Goal: Task Accomplishment & Management: Manage account settings

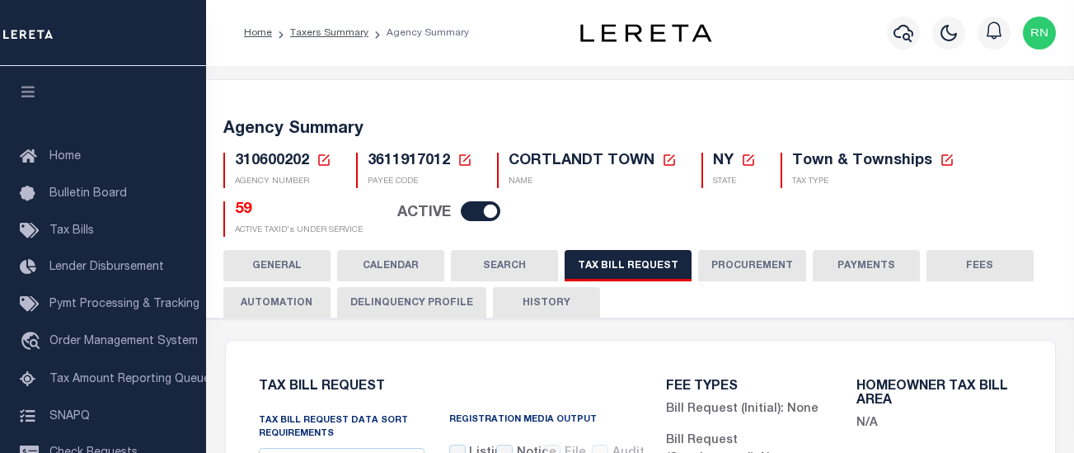
select select "27"
select select "22"
select select "true"
select select "14"
select select
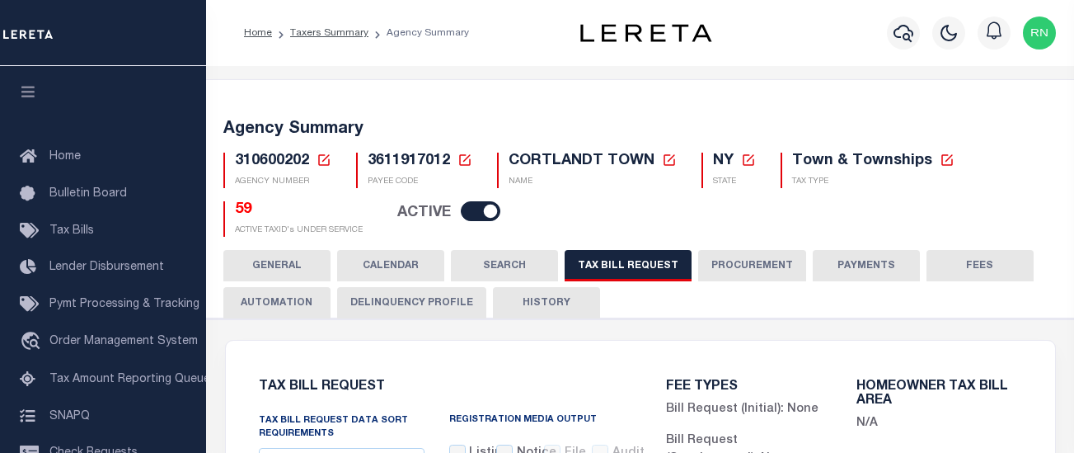
click at [325, 157] on icon at bounding box center [324, 159] width 15 height 15
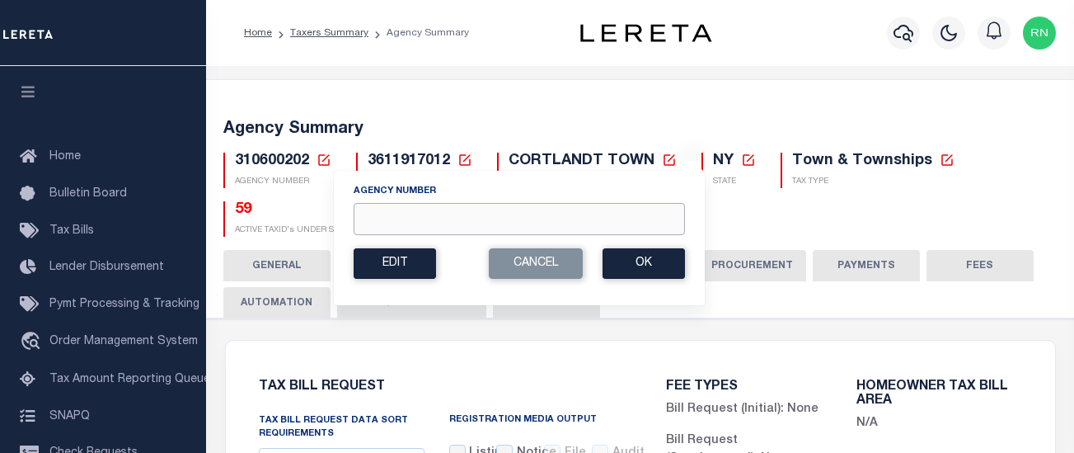
click at [453, 216] on input "Agency Number" at bounding box center [519, 219] width 331 height 32
type input "130850000"
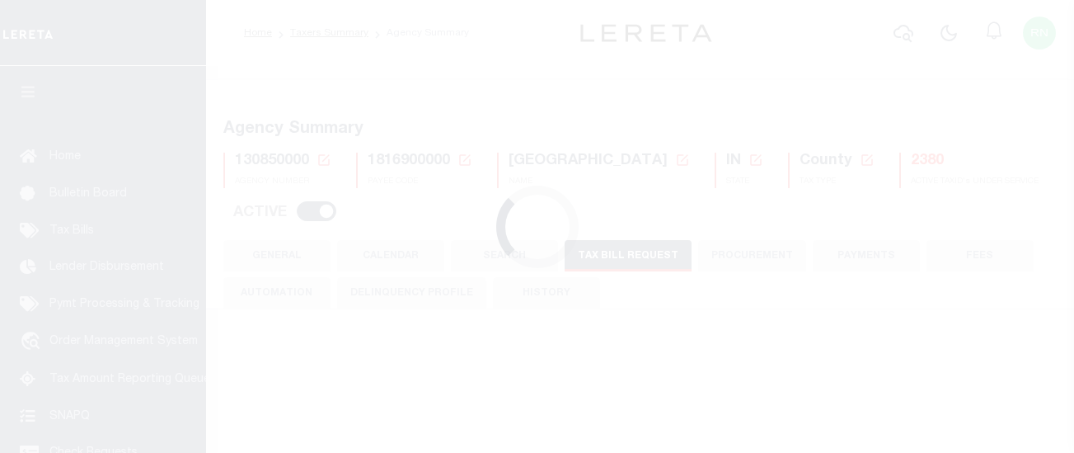
select select "27"
select select "22"
select select "true"
select select "13"
select select "1"
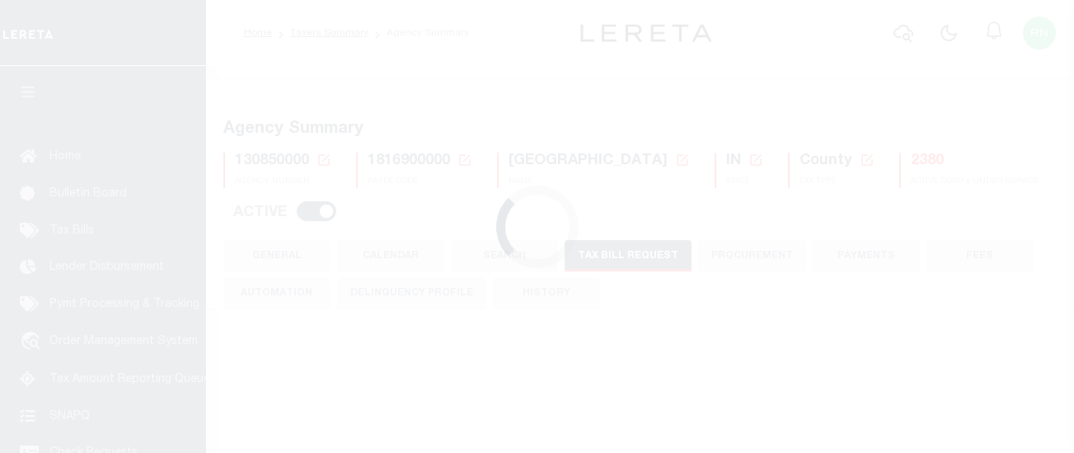
type input "00034"
select select
select select "1"
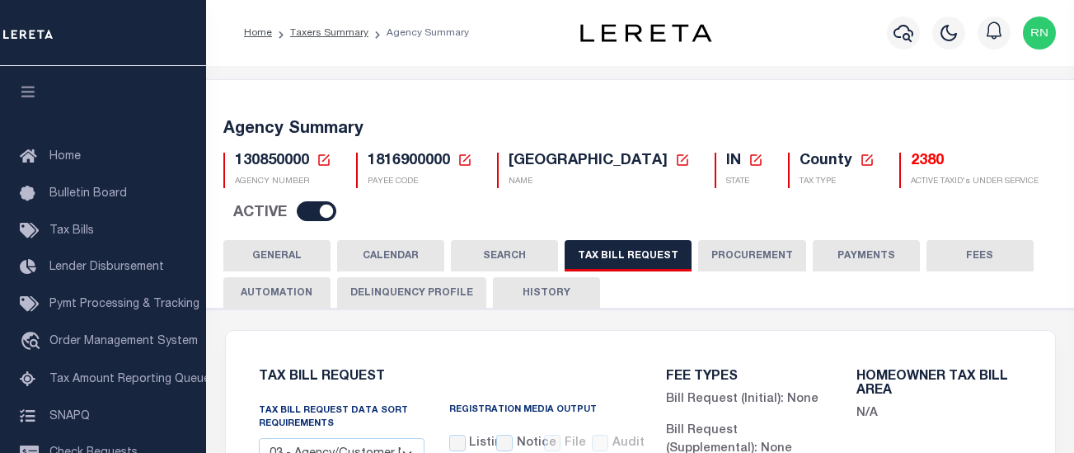
click at [330, 162] on icon at bounding box center [324, 159] width 15 height 15
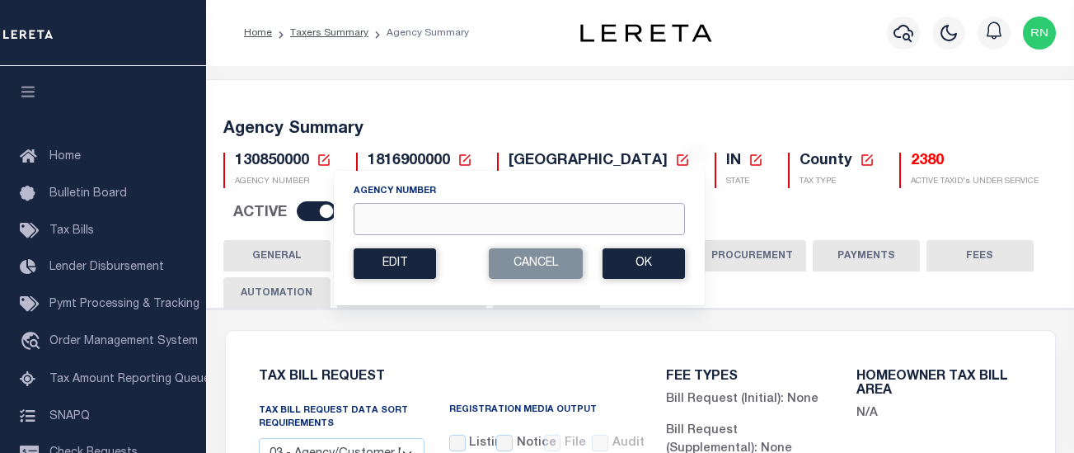
click at [406, 209] on input "Agency Number" at bounding box center [519, 219] width 331 height 32
type input "370020000"
click at [620, 260] on button "Ok" at bounding box center [644, 263] width 82 height 30
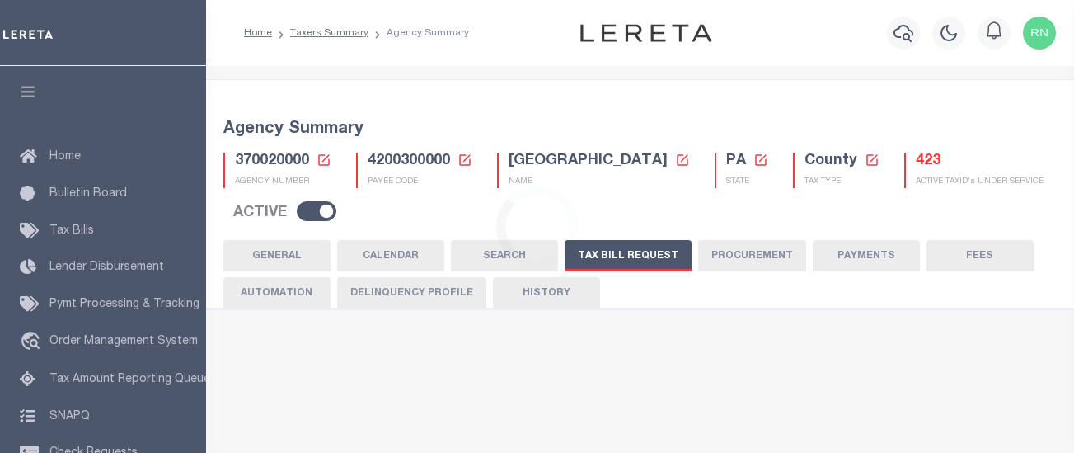
scroll to position [891, 0]
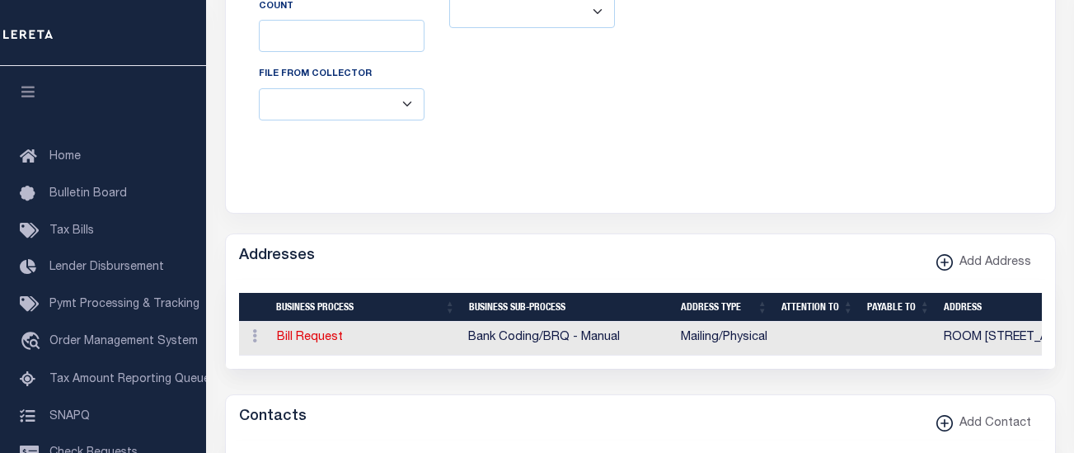
select select "27"
select select "22"
select select "true"
select select "10"
select select "1"
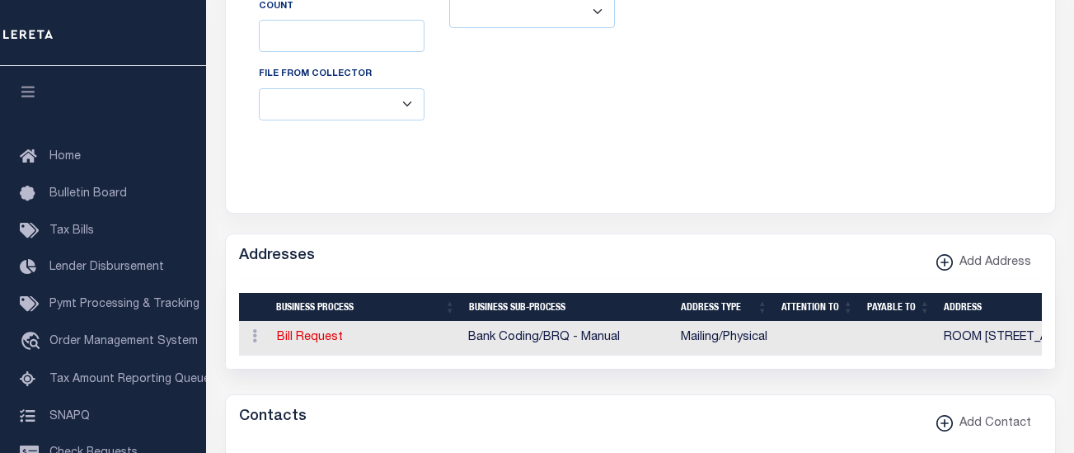
type input "169"
select select
type input "50"
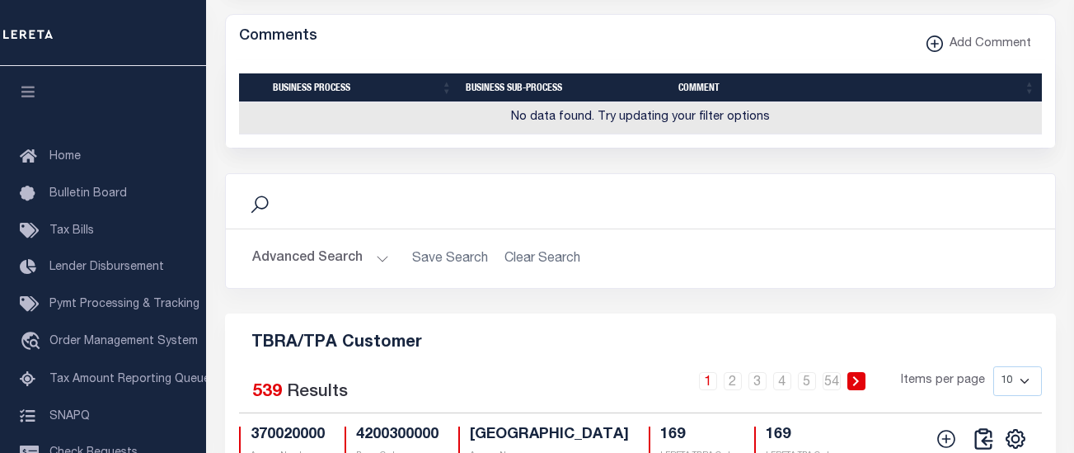
scroll to position [1797, 0]
drag, startPoint x: 487, startPoint y: 239, endPoint x: 502, endPoint y: 238, distance: 14.9
click at [487, 215] on div "Search" at bounding box center [640, 201] width 803 height 28
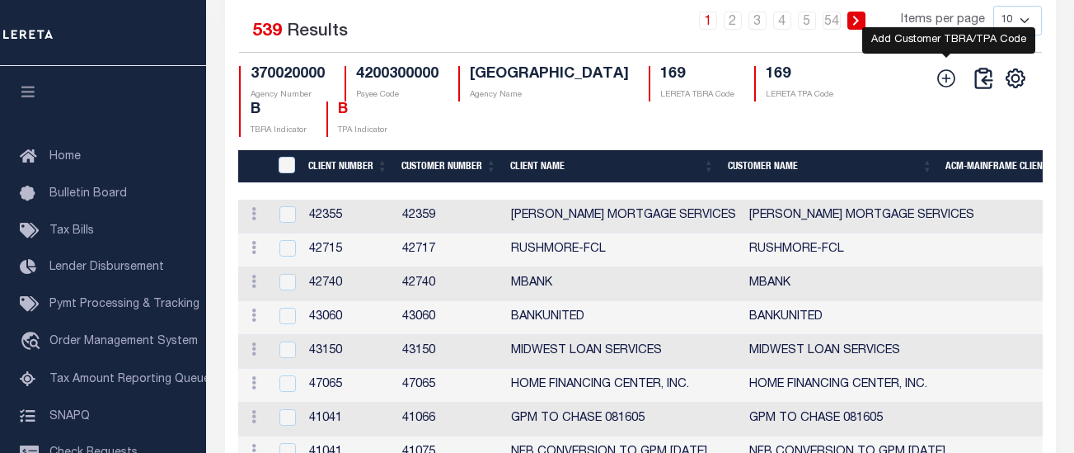
click at [951, 89] on icon at bounding box center [946, 78] width 21 height 21
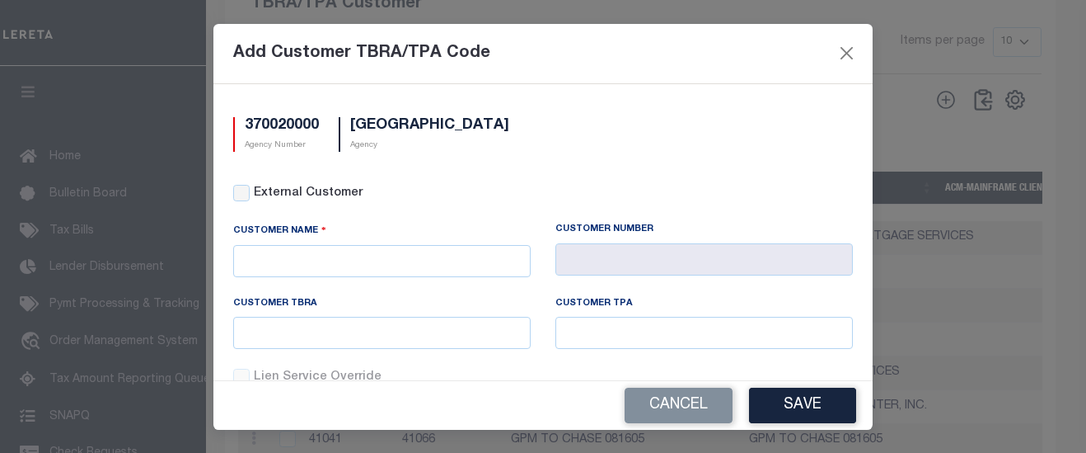
click at [704, 426] on div "Cancel Save" at bounding box center [542, 405] width 659 height 49
click at [697, 409] on button "Cancel" at bounding box center [679, 404] width 108 height 35
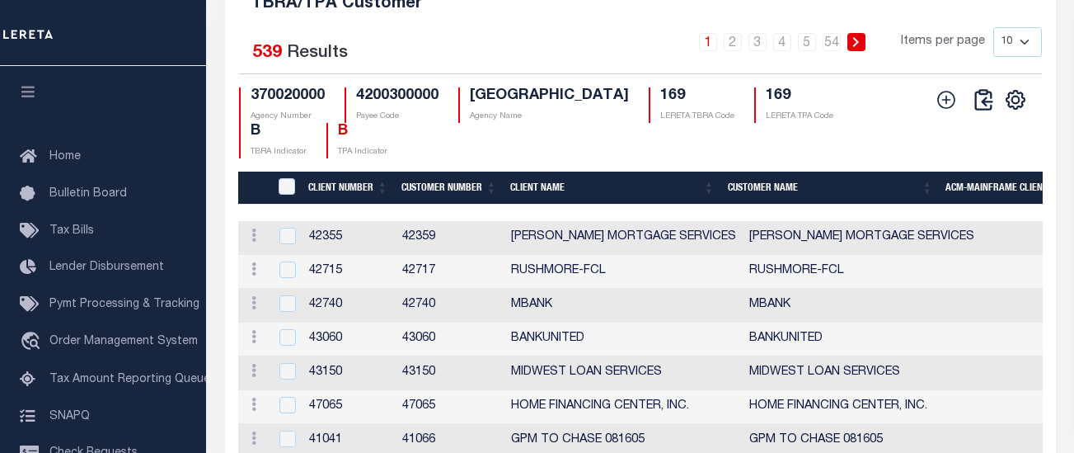
click at [1024, 143] on div "CSV Export Selected Print Show Filter Show Search Columns 0: 1: CustomerPayeeID…" at bounding box center [978, 122] width 101 height 71
click at [1018, 110] on icon "" at bounding box center [1015, 99] width 21 height 21
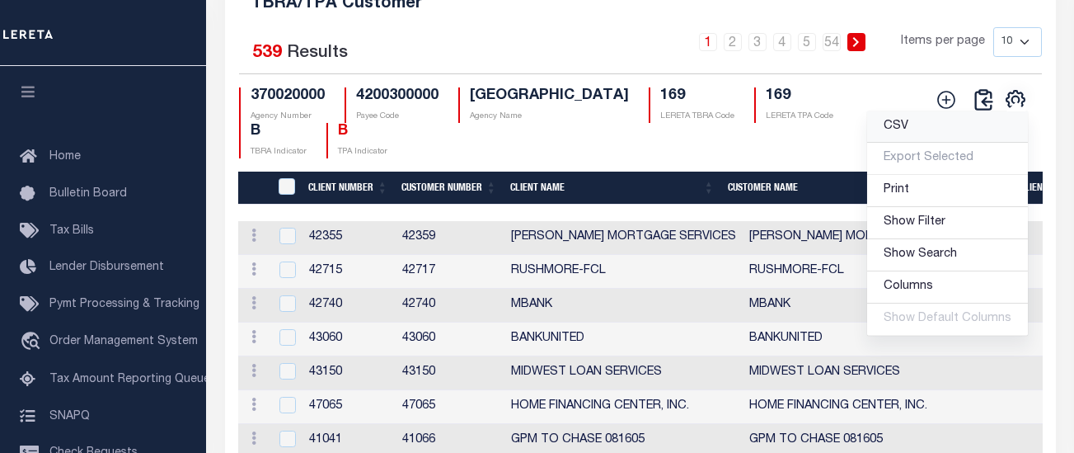
click at [899, 132] on span "CSV" at bounding box center [896, 126] width 25 height 12
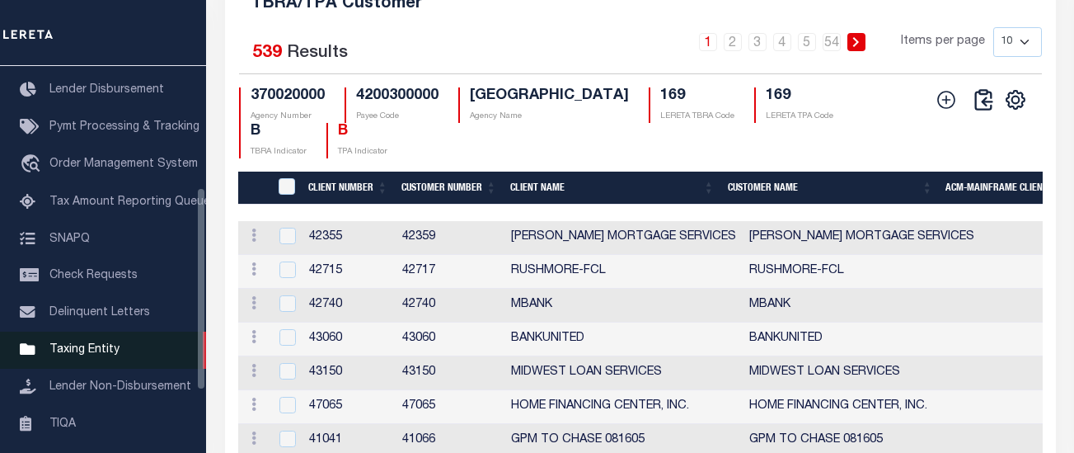
scroll to position [82, 0]
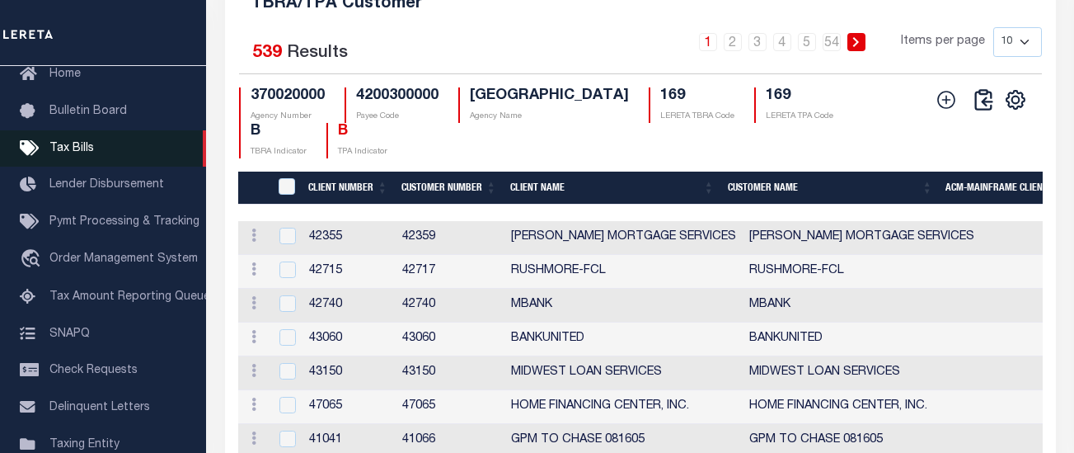
click at [80, 154] on span "Tax Bills" at bounding box center [71, 149] width 45 height 12
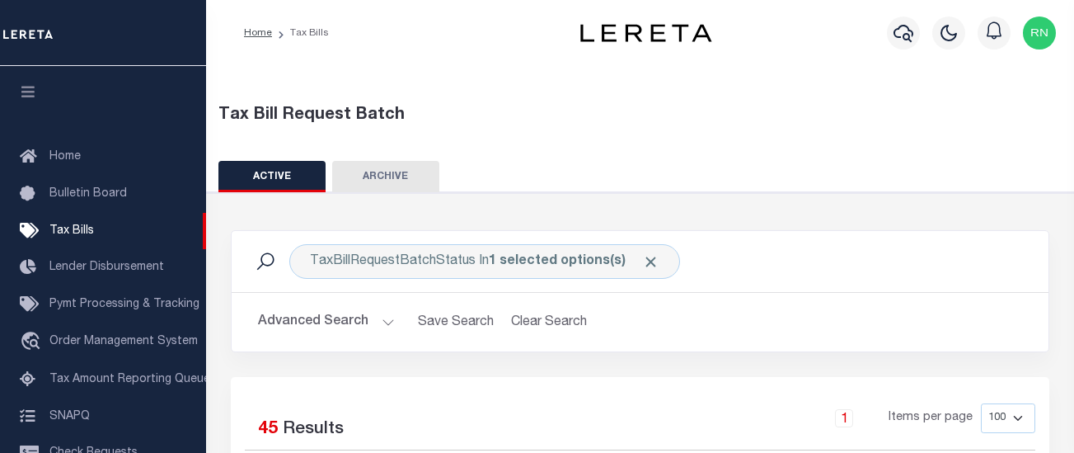
click at [762, 128] on div "Tax Bill Request Batch" at bounding box center [640, 122] width 869 height 38
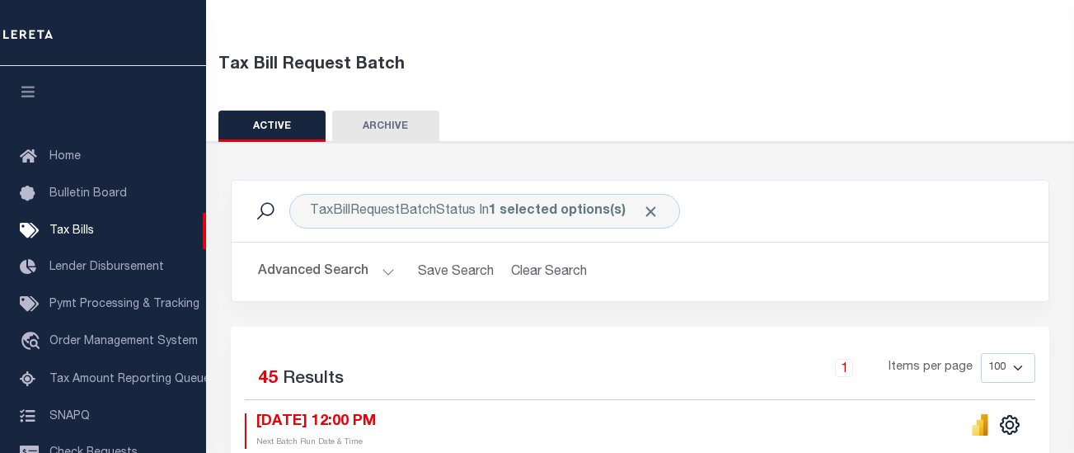
scroll to position [330, 0]
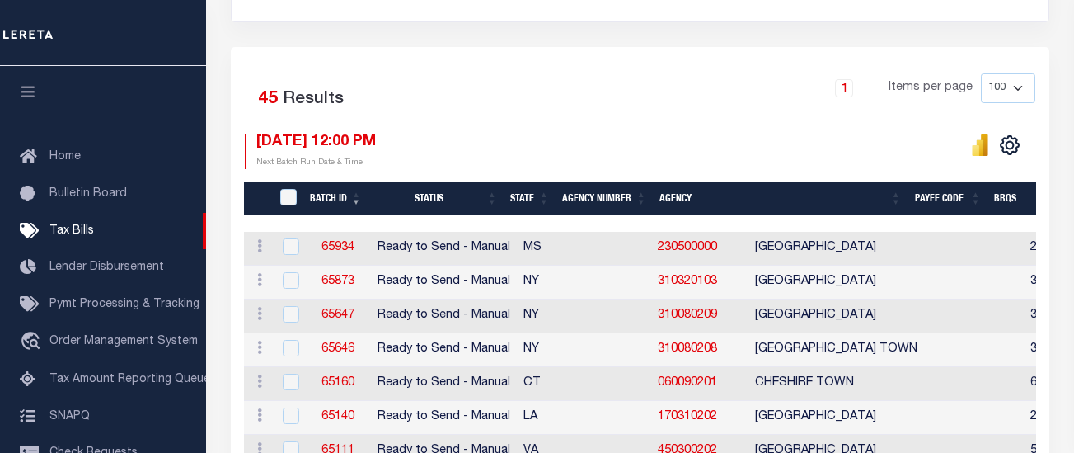
click at [585, 200] on th "Agency Number" at bounding box center [604, 199] width 97 height 34
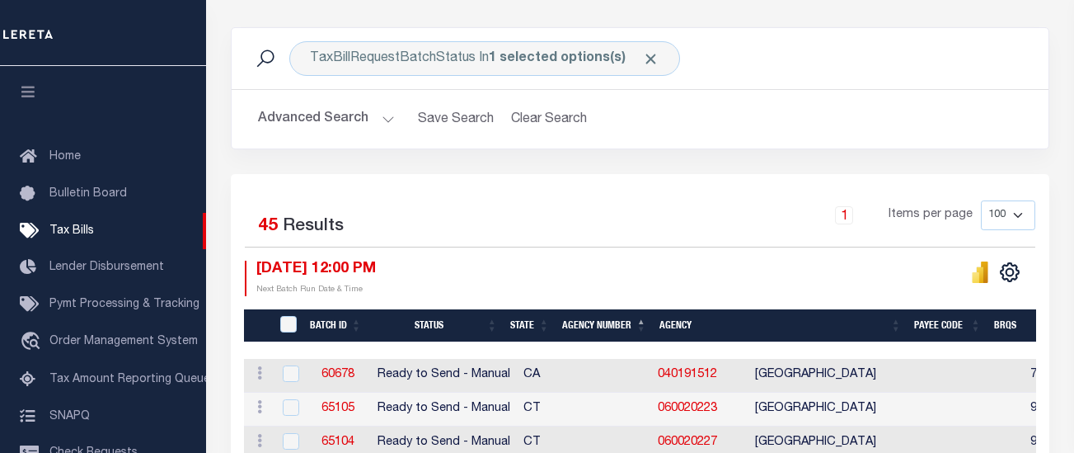
scroll to position [247, 0]
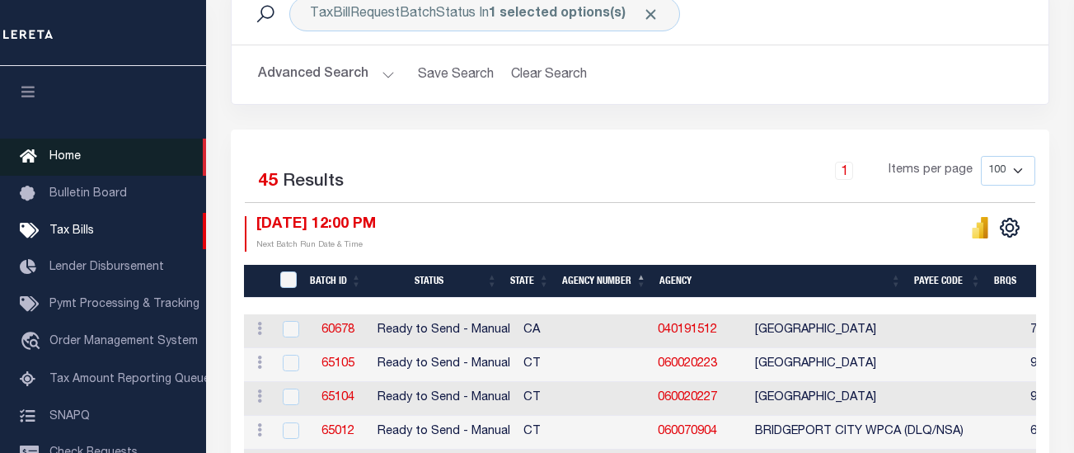
click at [74, 158] on span "Home" at bounding box center [64, 157] width 31 height 12
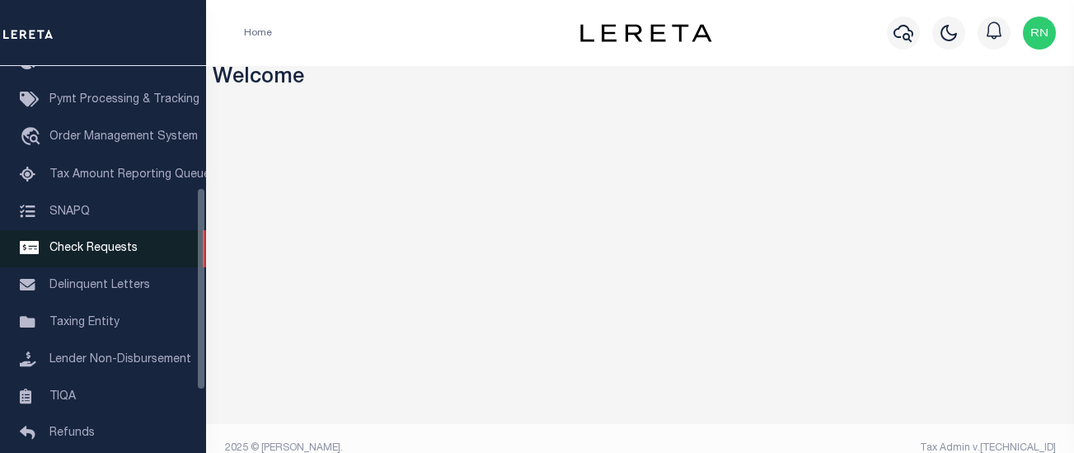
scroll to position [247, 0]
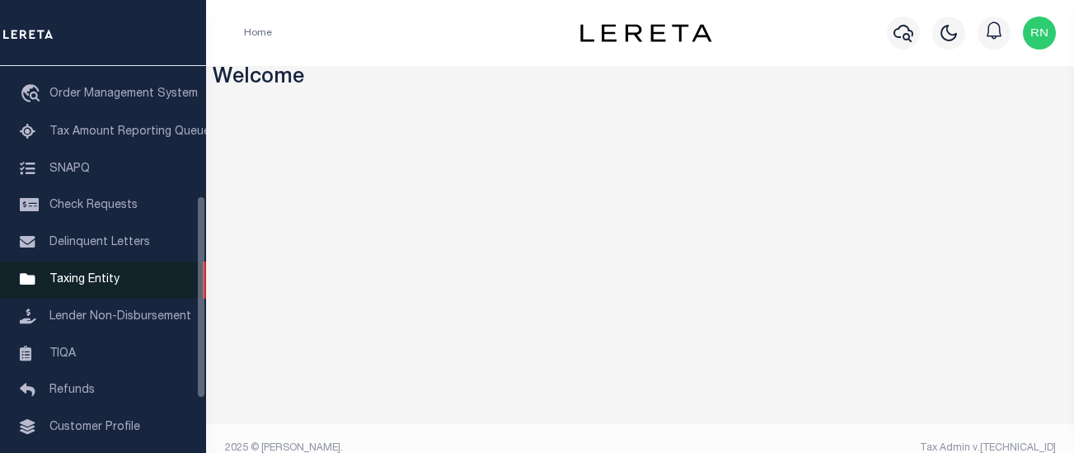
click at [89, 285] on span "Taxing Entity" at bounding box center [84, 280] width 70 height 12
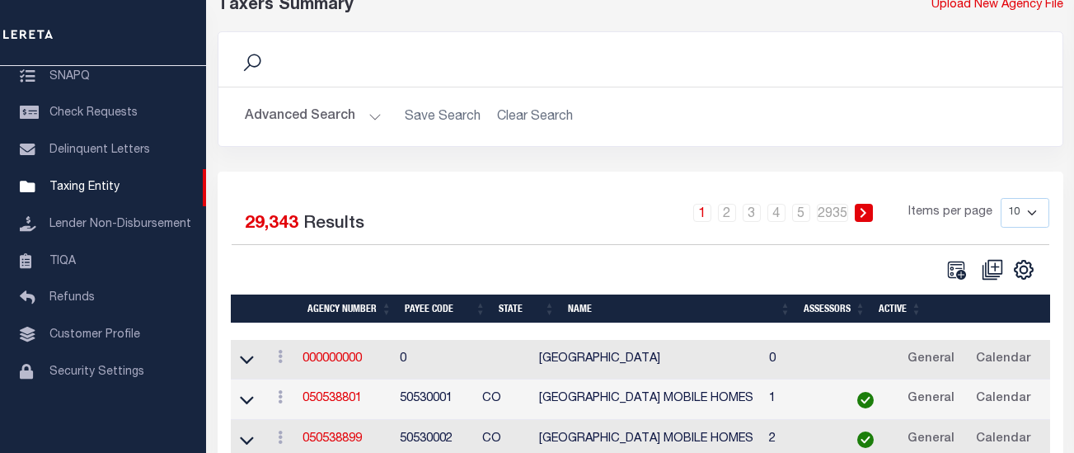
scroll to position [165, 0]
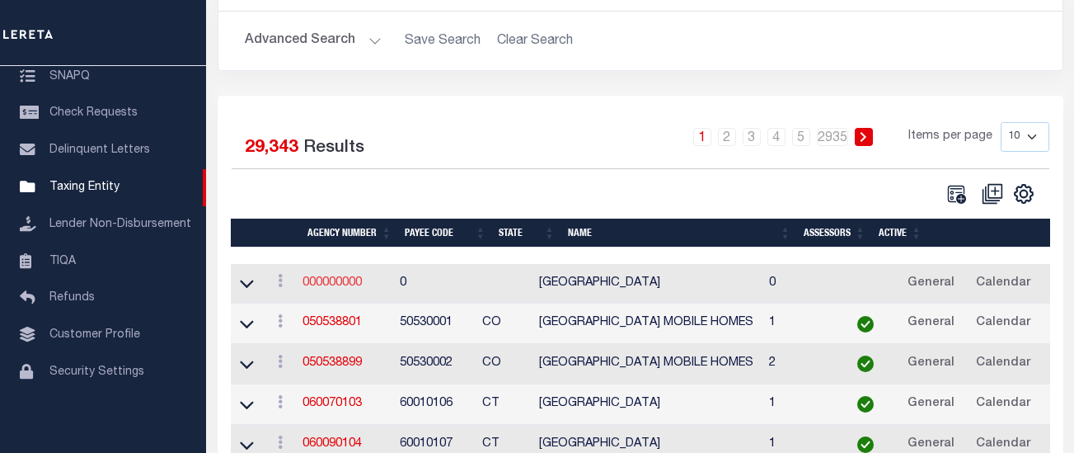
click at [349, 284] on link "000000000" at bounding box center [332, 283] width 59 height 12
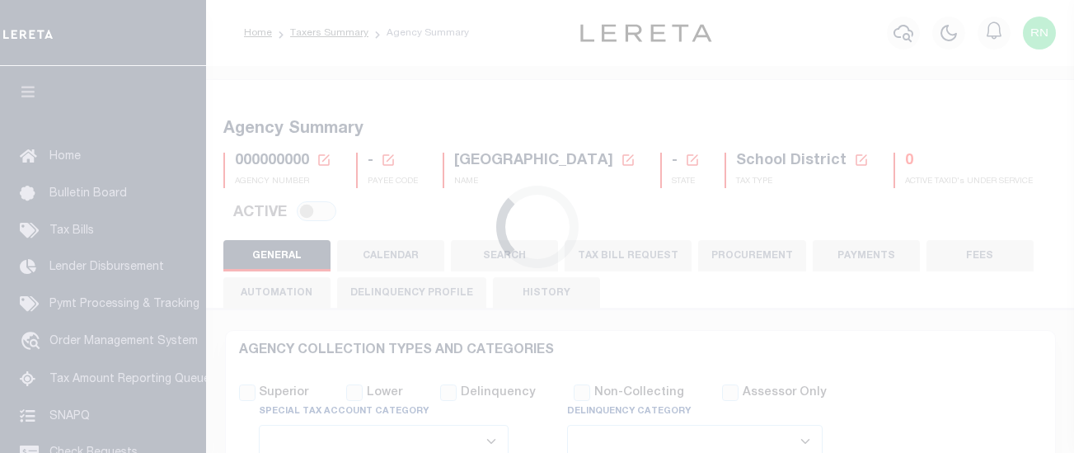
select select
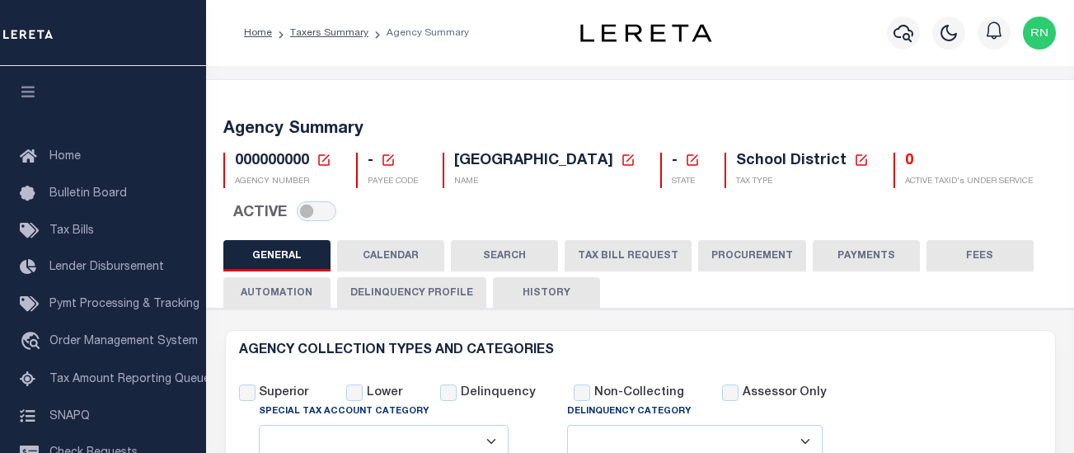
click at [321, 165] on icon at bounding box center [324, 160] width 12 height 12
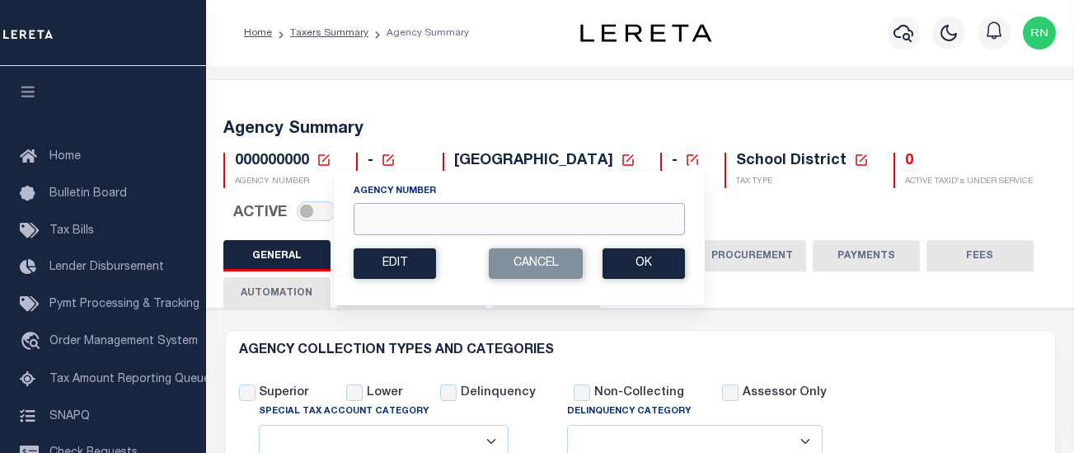
click at [435, 218] on input "Agency Number" at bounding box center [519, 219] width 331 height 32
type input "3"
type input "230340001"
click at [619, 274] on button "Ok" at bounding box center [644, 263] width 82 height 30
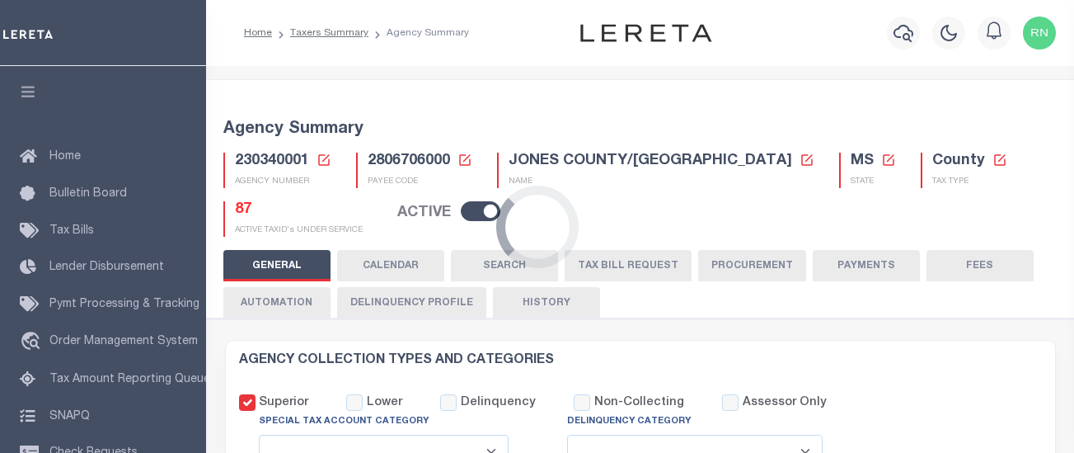
select select
click at [617, 277] on button "TAX BILL REQUEST" at bounding box center [628, 265] width 127 height 31
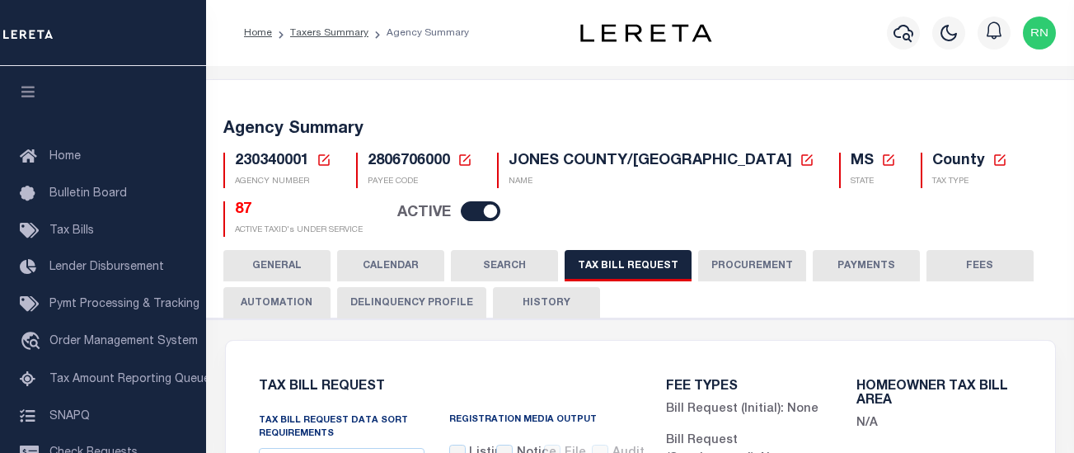
select select "30"
checkbox input "false"
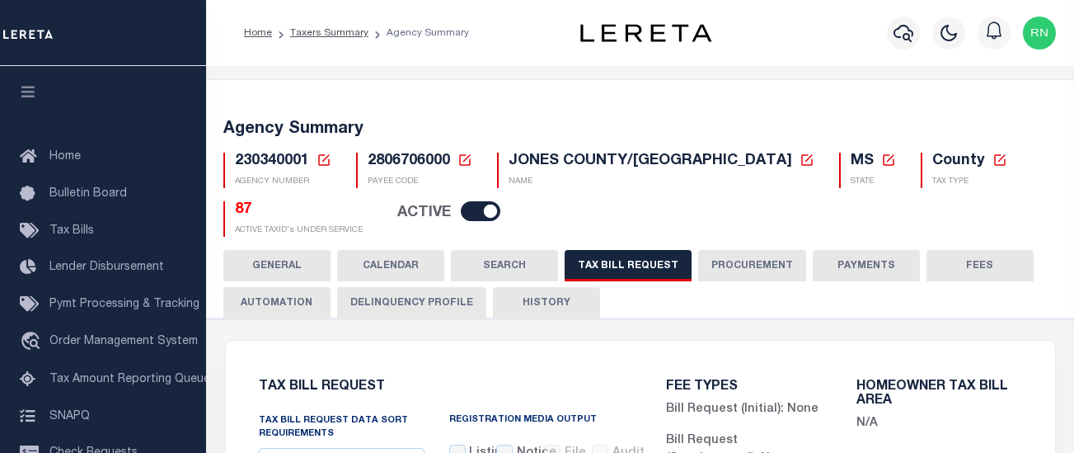
select select "23"
select select "true"
select select "14"
select select
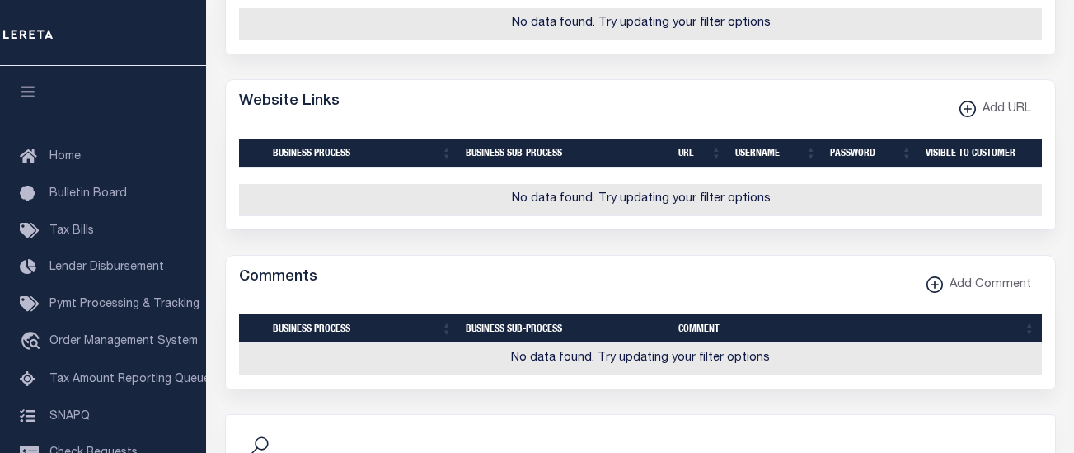
scroll to position [2110, 0]
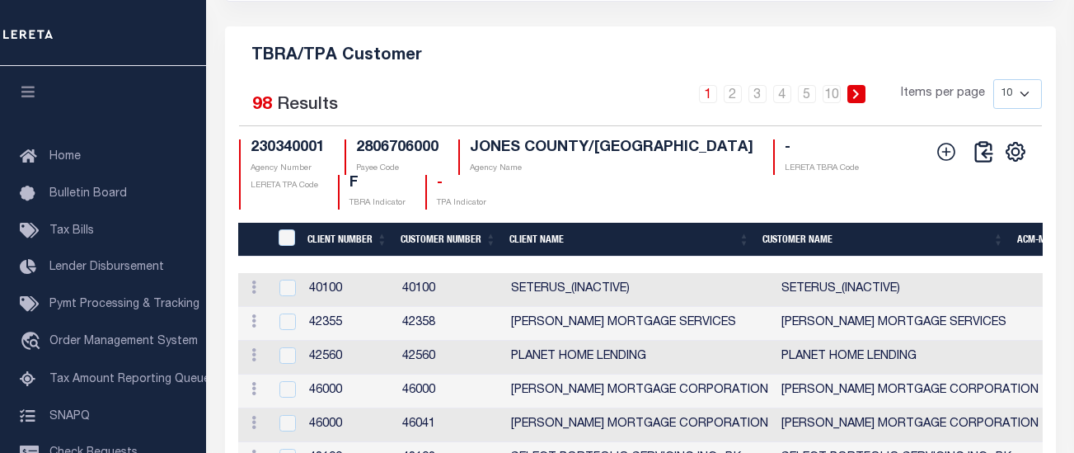
click at [933, 163] on button at bounding box center [946, 151] width 36 height 23
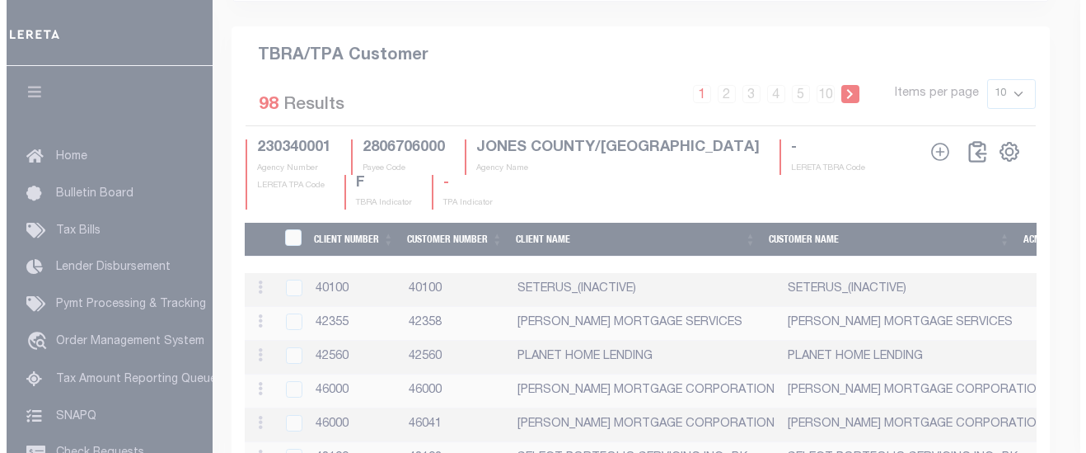
scroll to position [2089, 0]
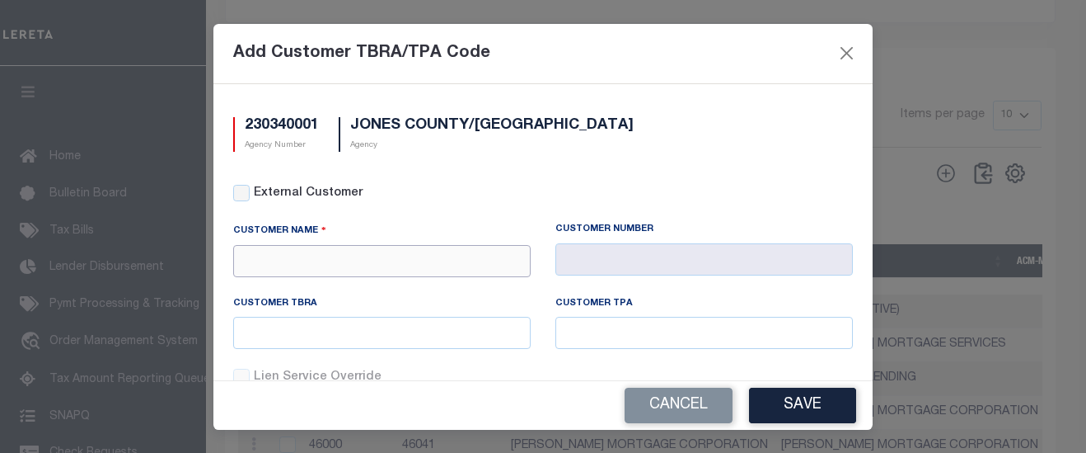
click at [296, 256] on input "text" at bounding box center [382, 261] width 298 height 32
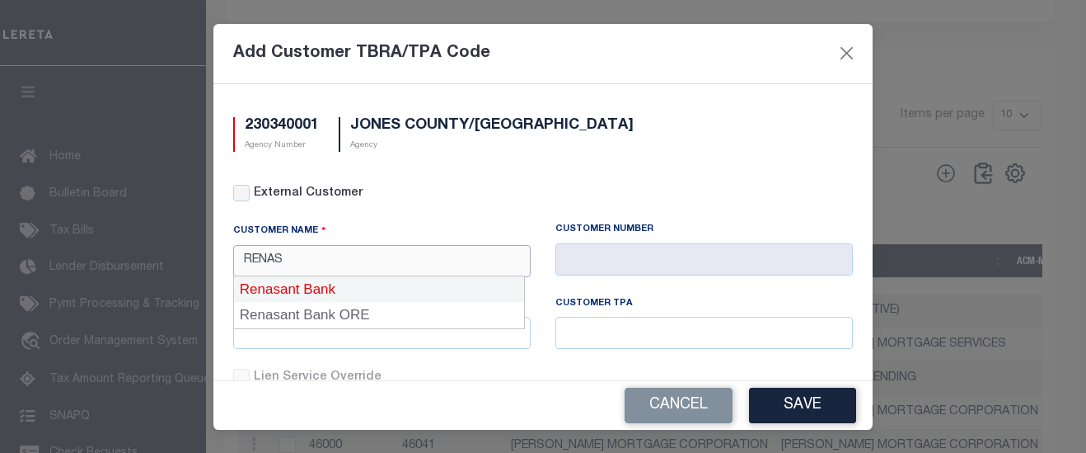
click at [300, 279] on div "Renasant Bank" at bounding box center [379, 289] width 290 height 26
type input "Renasant Bank"
type input "2196"
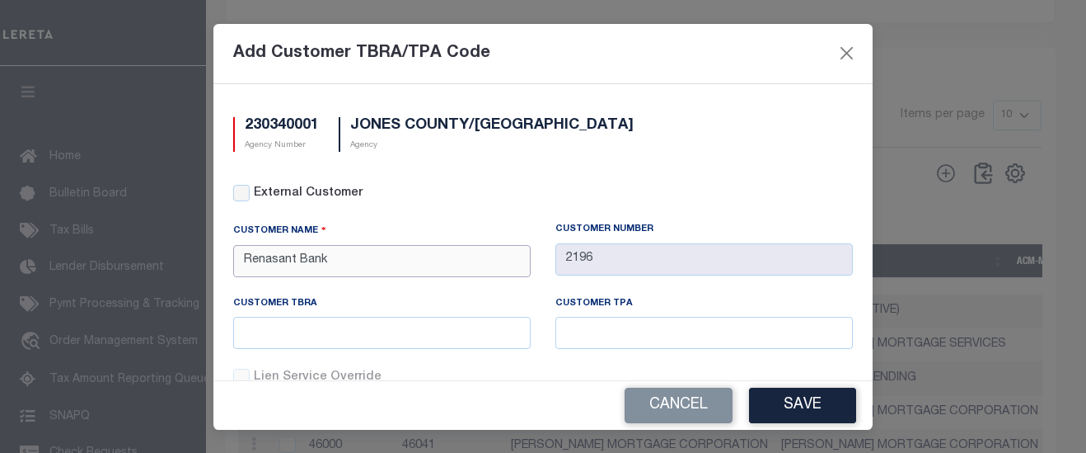
type input "Renasant Bank"
click at [332, 325] on input "text" at bounding box center [382, 333] width 298 height 32
type input "2556"
click at [773, 413] on button "Save" at bounding box center [802, 404] width 107 height 35
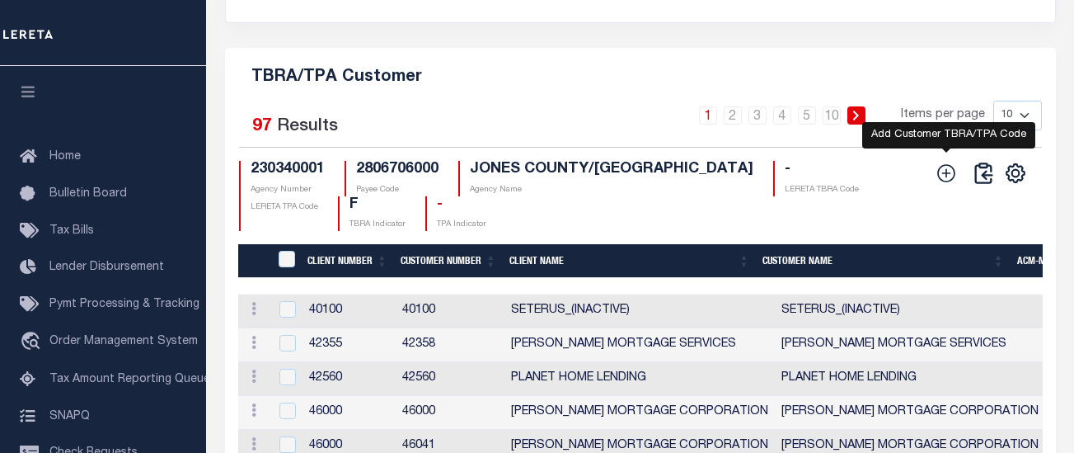
click at [941, 184] on icon at bounding box center [946, 172] width 21 height 21
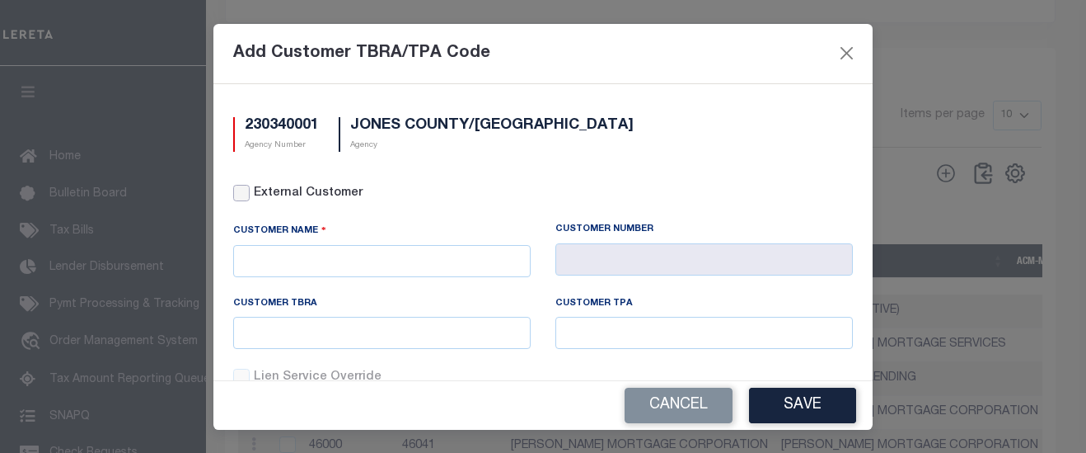
click at [243, 194] on input "External Customer" at bounding box center [241, 193] width 16 height 16
checkbox input "true"
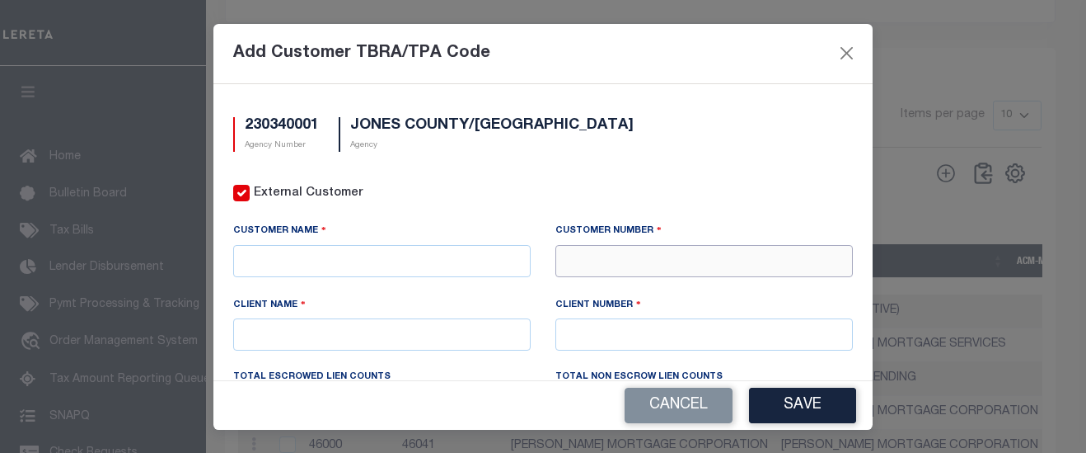
click at [594, 266] on input "text" at bounding box center [705, 261] width 298 height 32
type input "71410"
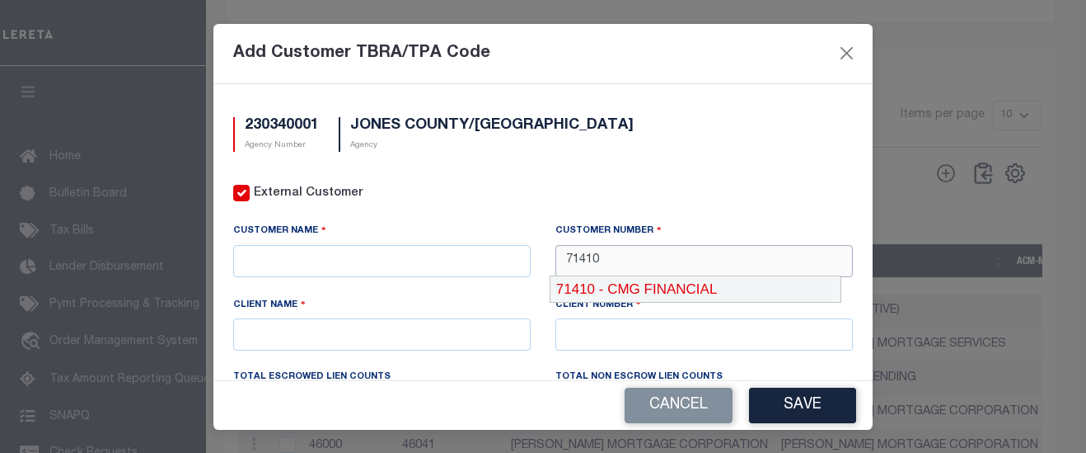
click at [635, 287] on div "71410 - CMG FINANCIAL" at bounding box center [696, 289] width 290 height 26
type input "CMG FINANCIAL"
type input "71410"
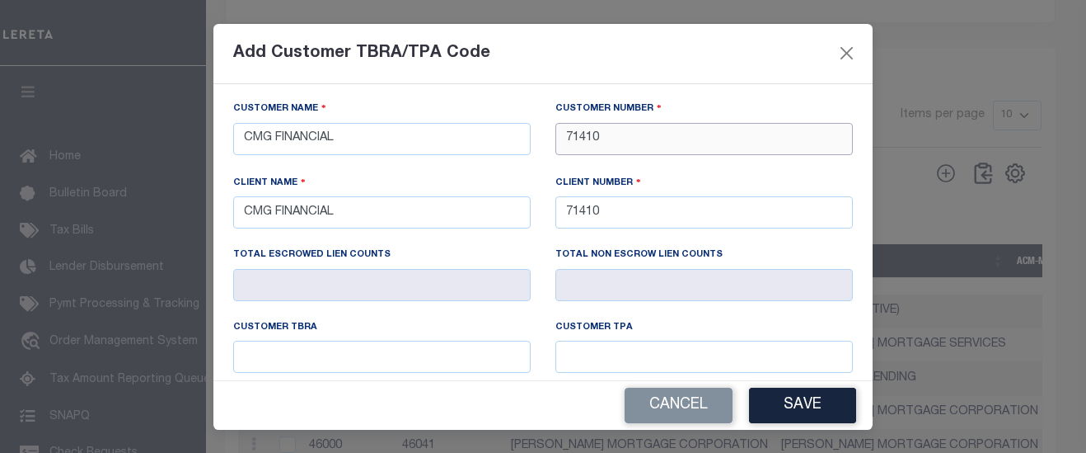
scroll to position [165, 0]
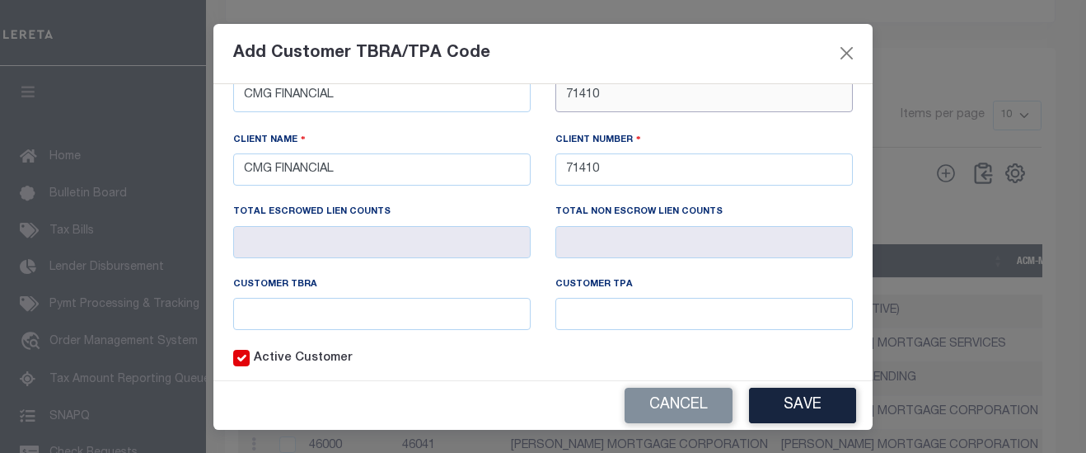
type input "71410"
click at [380, 306] on input "text" at bounding box center [382, 314] width 298 height 32
type input "9999"
click at [812, 397] on button "Save" at bounding box center [802, 404] width 107 height 35
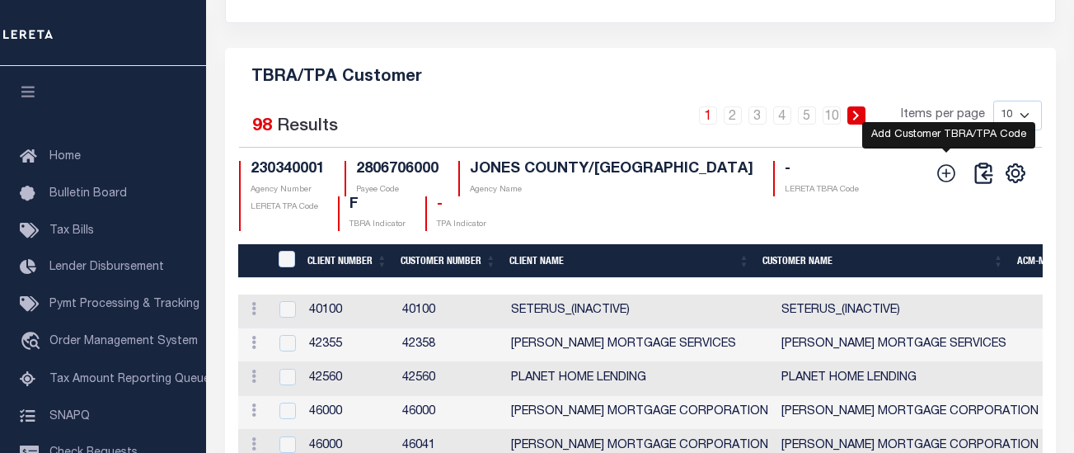
click at [951, 184] on icon at bounding box center [946, 172] width 21 height 21
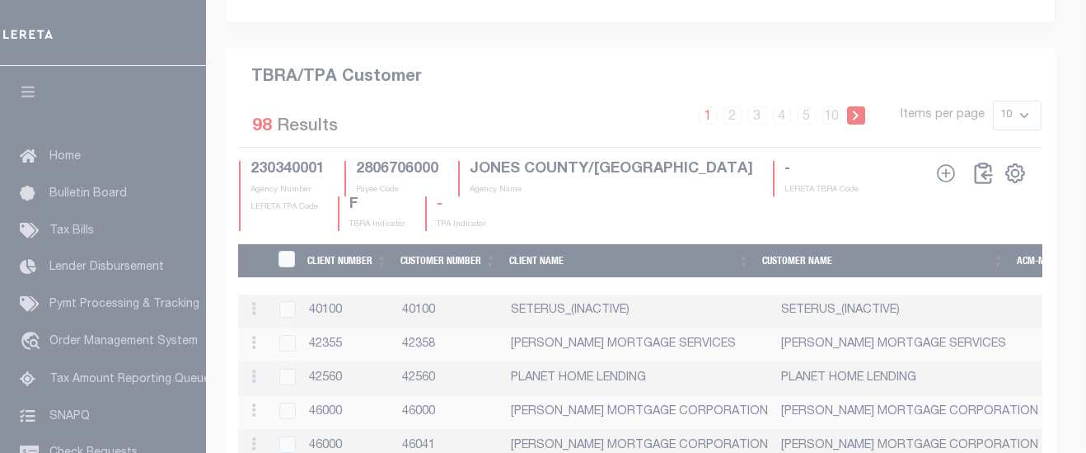
scroll to position [0, 0]
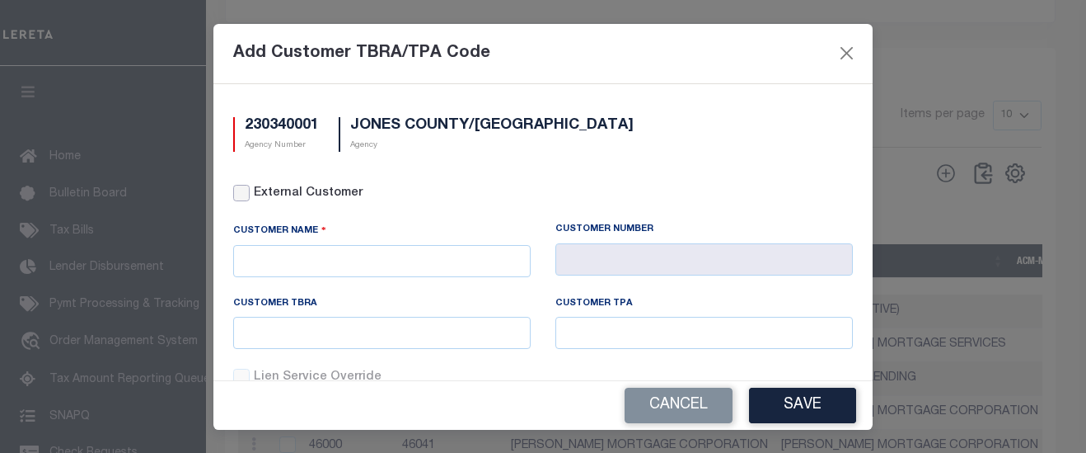
click at [247, 200] on input "External Customer" at bounding box center [241, 193] width 16 height 16
checkbox input "true"
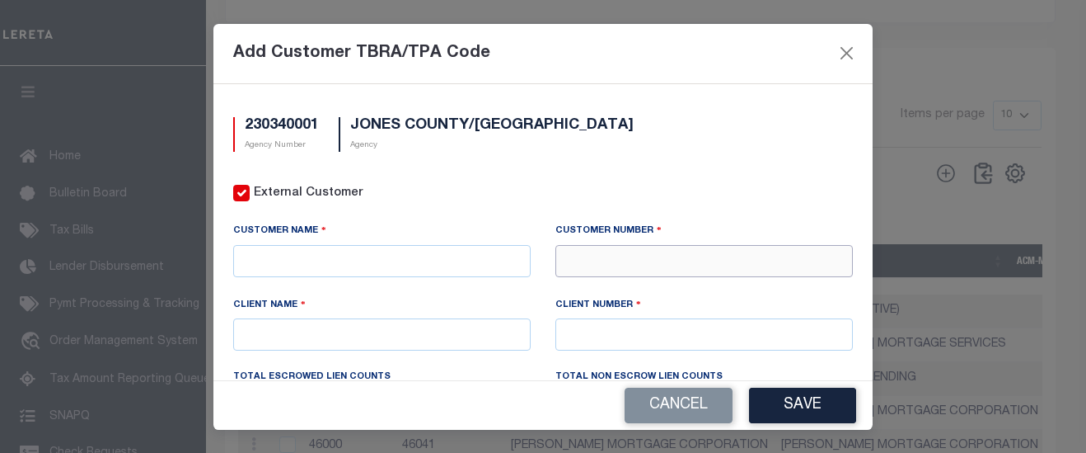
click at [588, 256] on input "text" at bounding box center [705, 261] width 298 height 32
type input "76274"
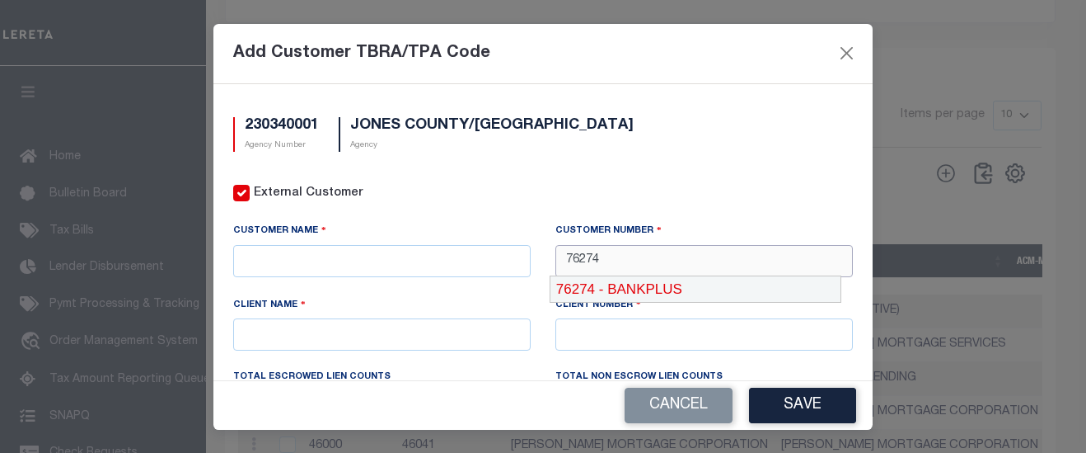
click at [607, 293] on div "76274 - BANKPLUS" at bounding box center [696, 289] width 290 height 26
type input "BANKPLUS"
type input "76274"
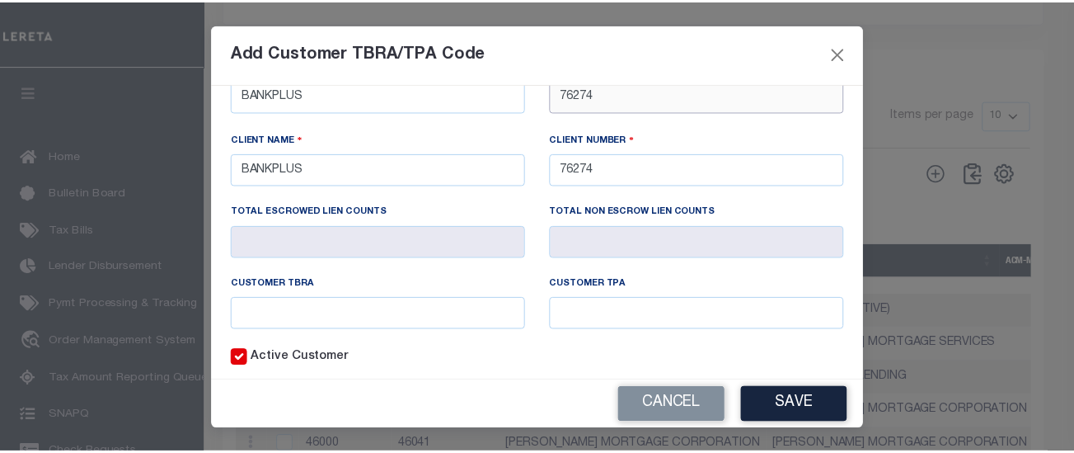
scroll to position [233, 0]
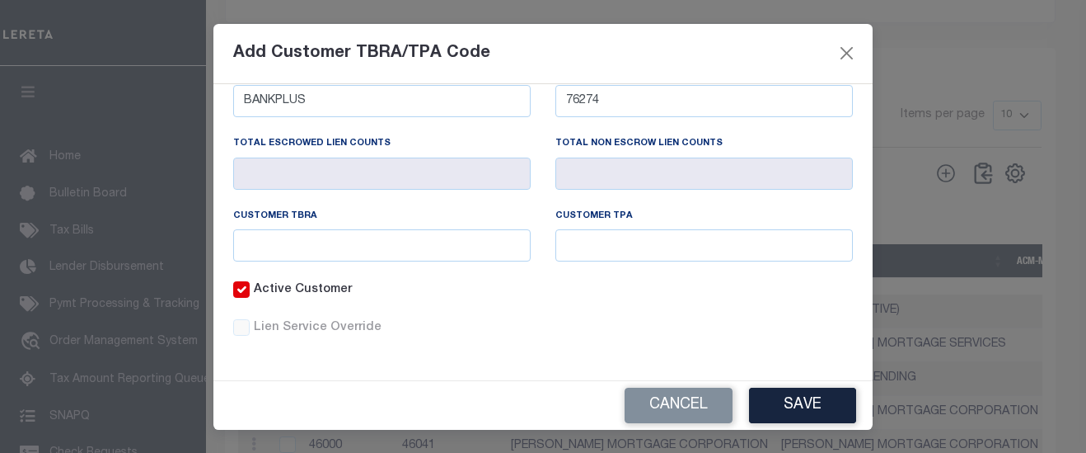
type input "76274"
click at [363, 248] on input "text" at bounding box center [382, 245] width 298 height 32
type input "9999"
click at [787, 395] on button "Save" at bounding box center [802, 404] width 107 height 35
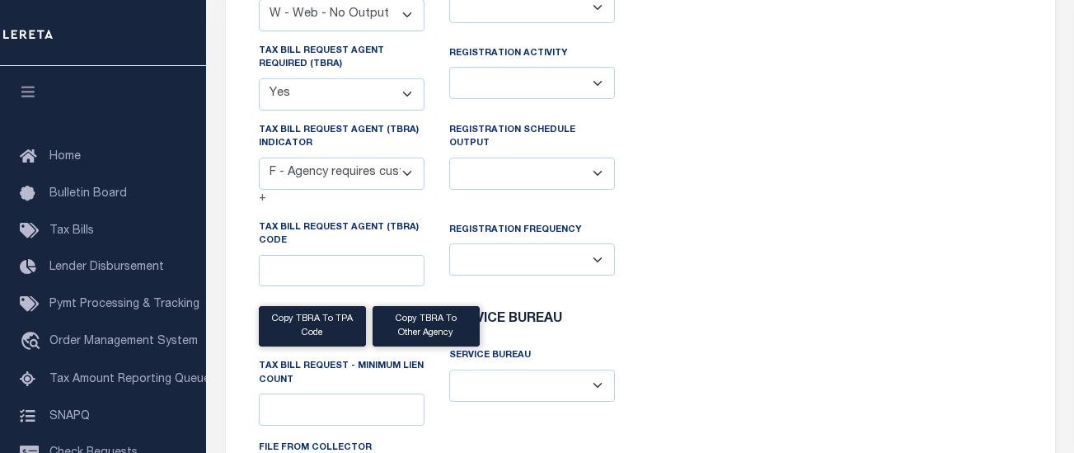
scroll to position [0, 0]
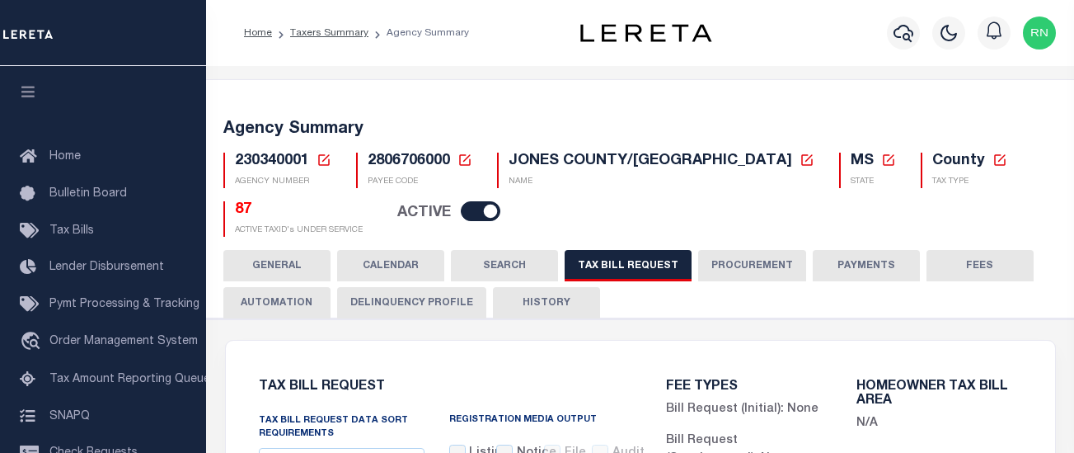
click at [328, 160] on icon at bounding box center [324, 160] width 12 height 12
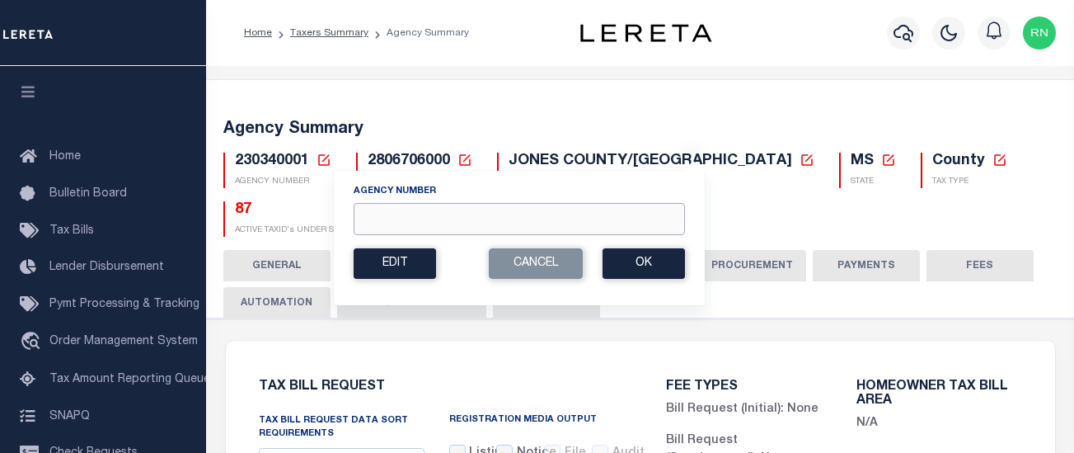
click at [406, 220] on input "Agency Number" at bounding box center [519, 219] width 331 height 32
click at [636, 266] on button "Ok" at bounding box center [644, 263] width 82 height 30
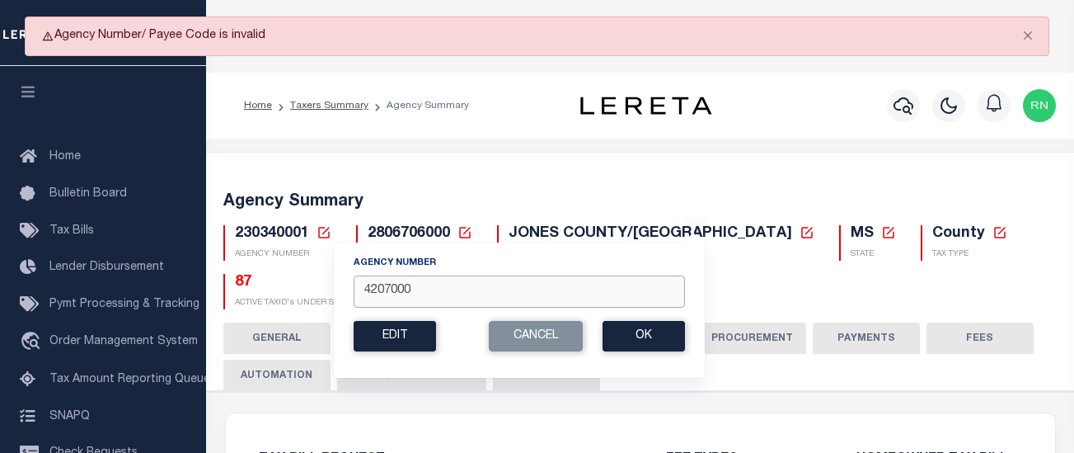
click at [432, 287] on input "4207000" at bounding box center [519, 291] width 331 height 32
type input "420700000"
click at [629, 339] on button "Ok" at bounding box center [644, 336] width 82 height 30
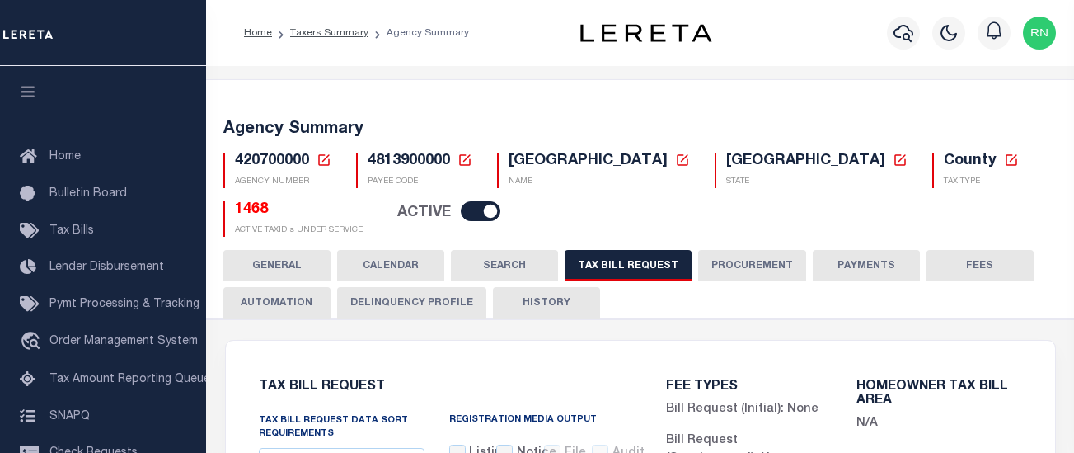
select select "27"
checkbox input "false"
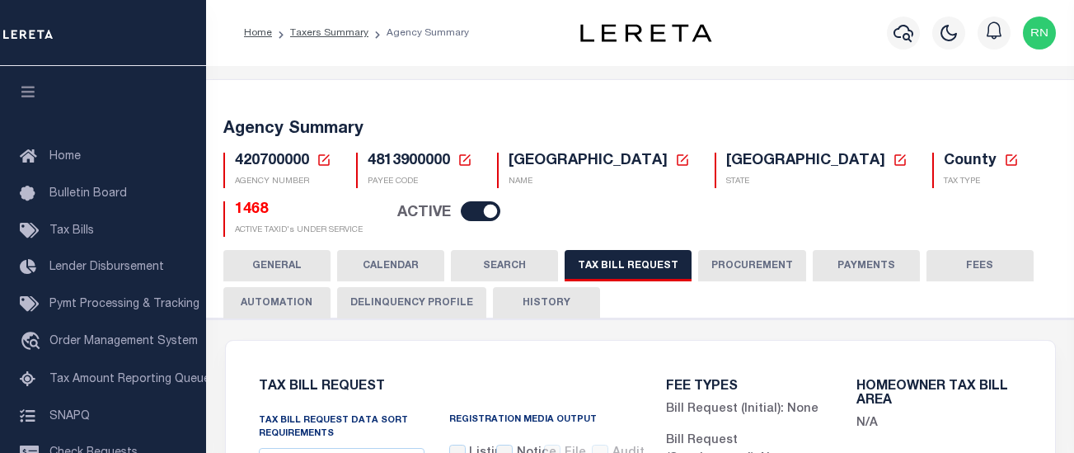
select select "22"
select select "true"
select select "14"
select select
select select "4845343000"
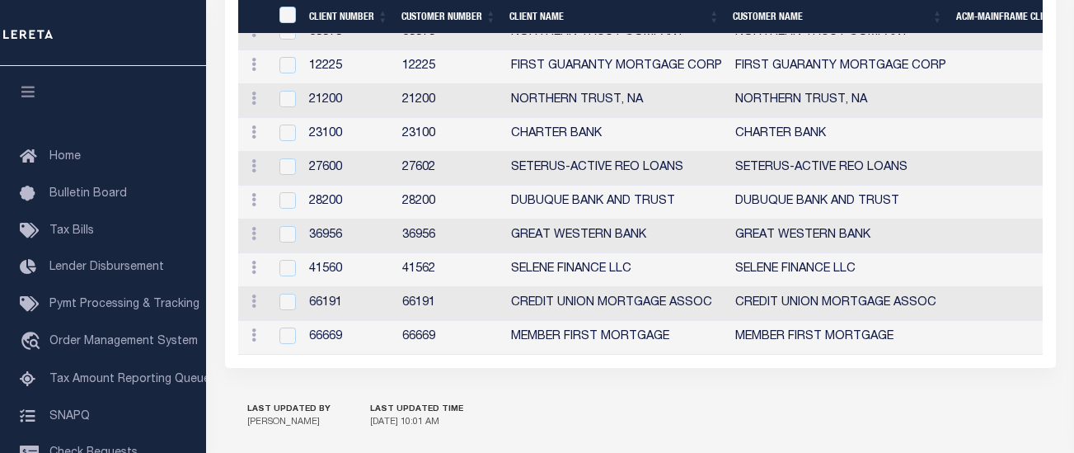
scroll to position [2509, 0]
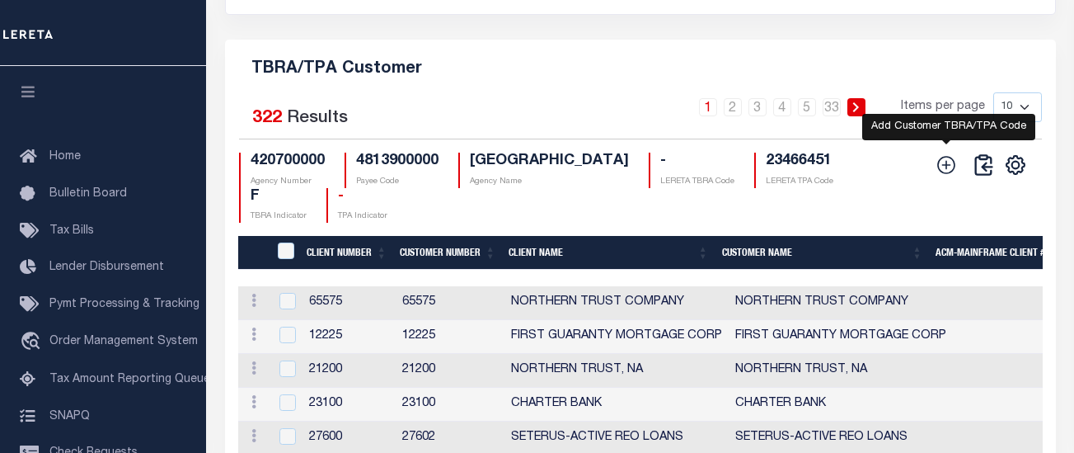
click at [948, 176] on icon at bounding box center [946, 164] width 21 height 21
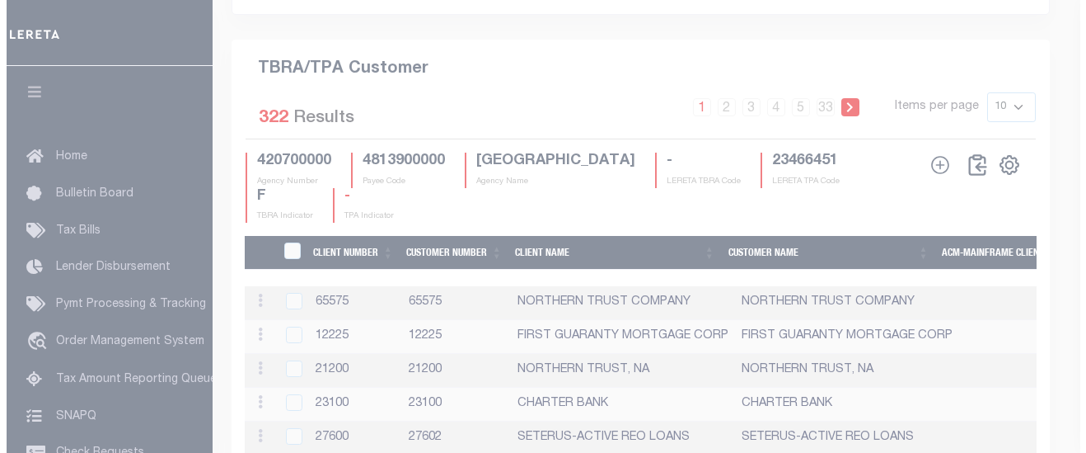
scroll to position [2075, 0]
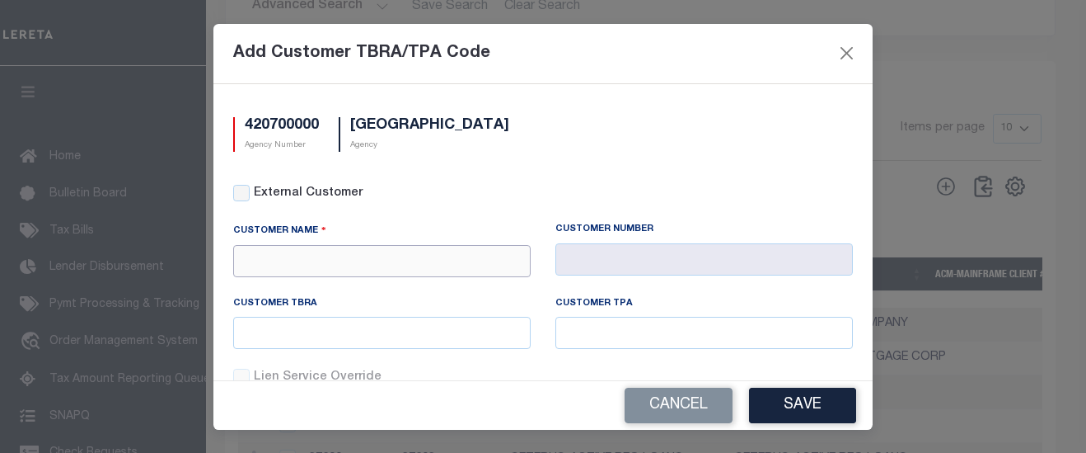
click at [391, 259] on input "text" at bounding box center [382, 261] width 298 height 32
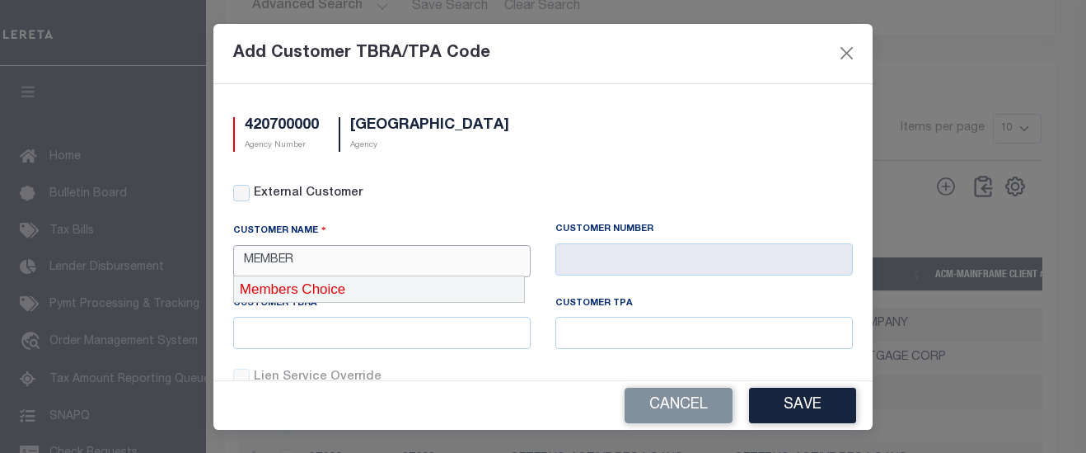
click at [378, 287] on div "Members Choice" at bounding box center [379, 289] width 290 height 26
type input "Members Choice"
type input "1079"
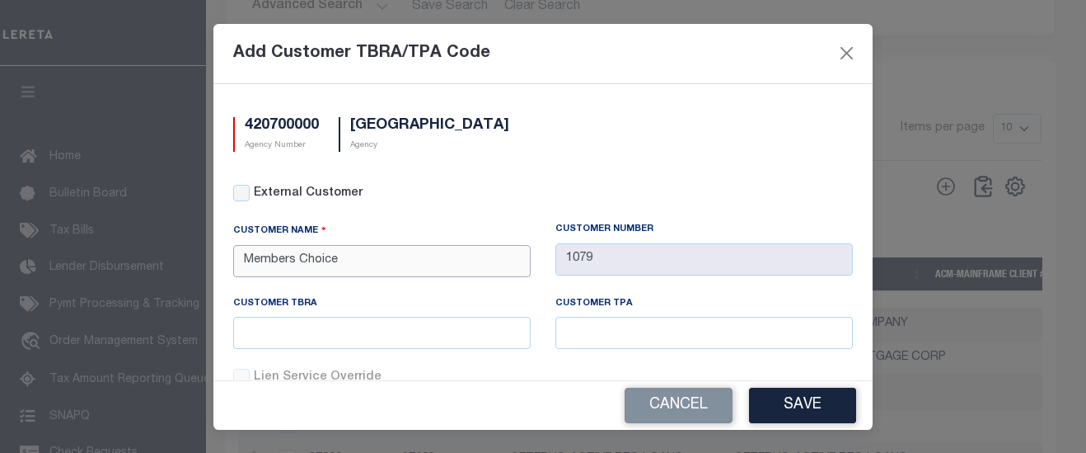
type input "Members Choice"
click at [466, 332] on input "text" at bounding box center [382, 333] width 298 height 32
paste input "36717530"
type input "36717530"
click at [622, 333] on input "text" at bounding box center [705, 333] width 298 height 32
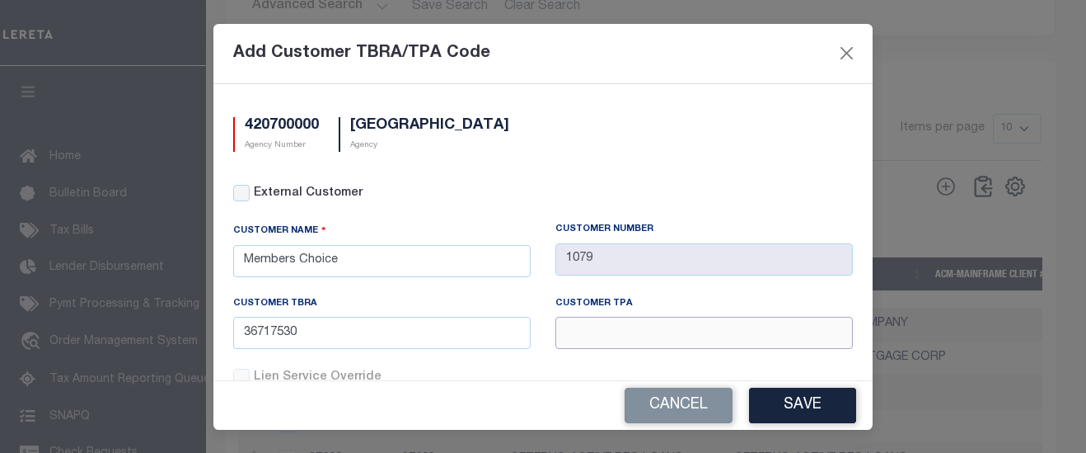
paste input "36717530"
type input "36717530"
click at [791, 395] on button "Save" at bounding box center [802, 404] width 107 height 35
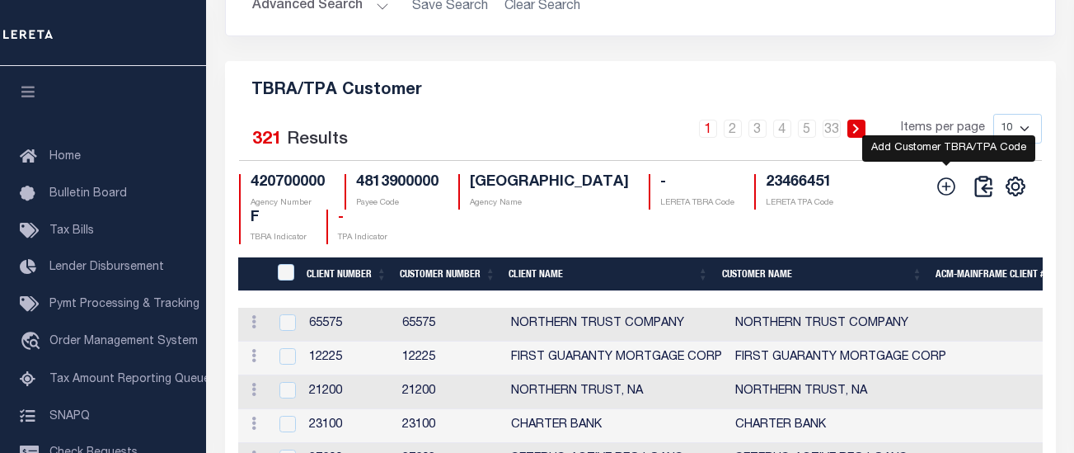
click at [945, 197] on icon at bounding box center [946, 186] width 21 height 21
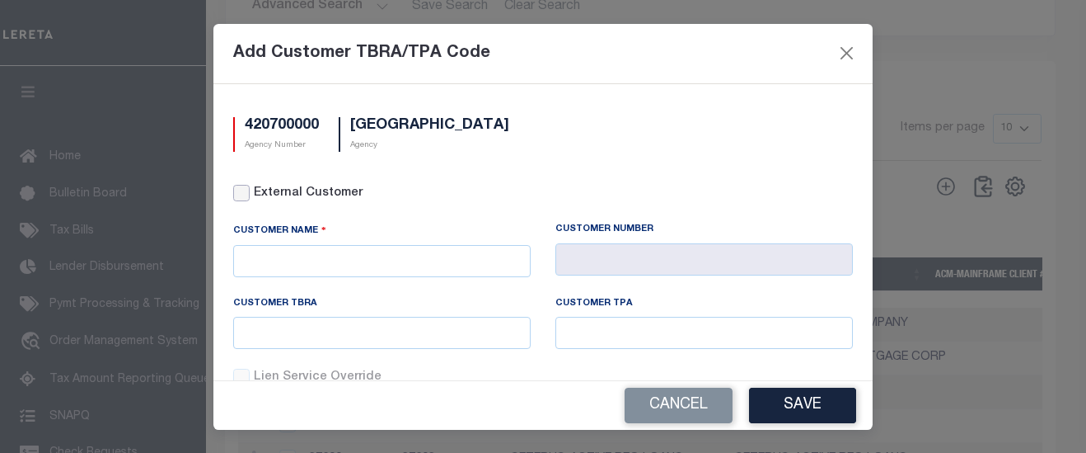
click at [244, 192] on input "External Customer" at bounding box center [241, 193] width 16 height 16
checkbox input "true"
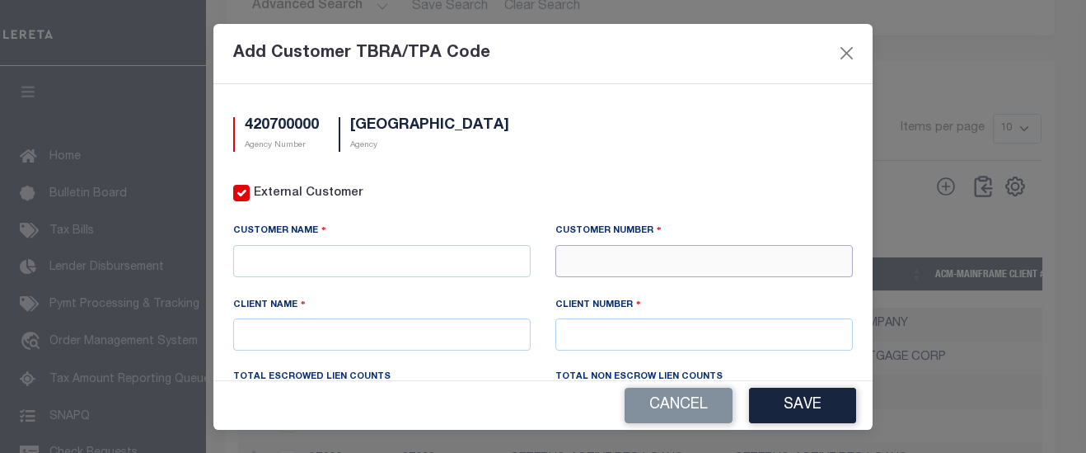
click at [581, 258] on input "text" at bounding box center [705, 261] width 298 height 32
type input "75975"
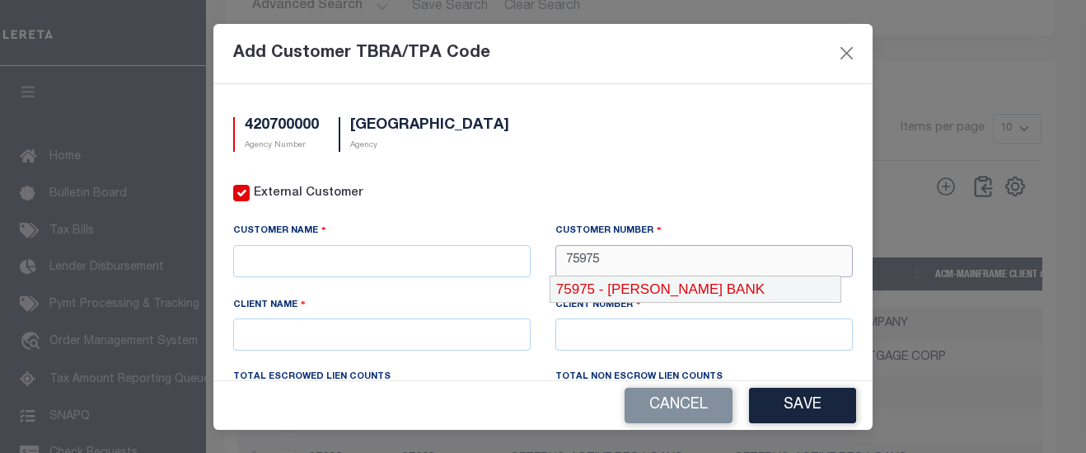
click at [630, 293] on div "75975 - HERRING BANK" at bounding box center [696, 289] width 290 height 26
type input "HERRING BANK"
type input "75975"
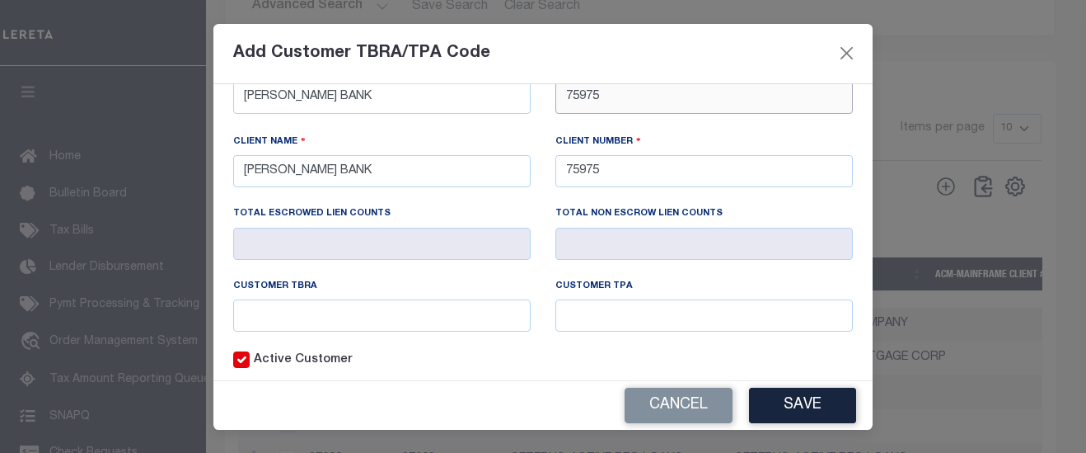
scroll to position [165, 0]
type input "75975"
click at [396, 310] on input "text" at bounding box center [382, 314] width 298 height 32
paste input "36717547"
type input "36717547"
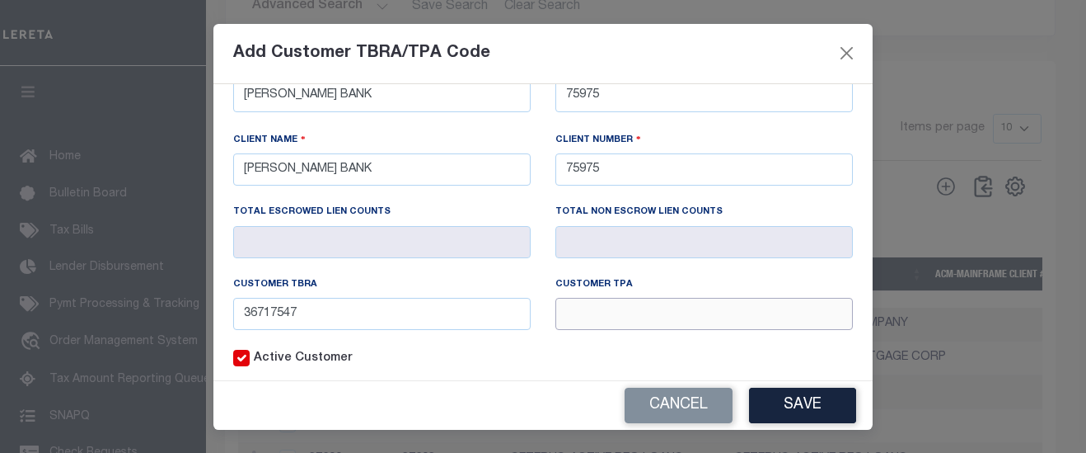
click at [574, 315] on input "text" at bounding box center [705, 314] width 298 height 32
paste input "36717547"
type input "36717547"
click at [788, 392] on button "Save" at bounding box center [802, 404] width 107 height 35
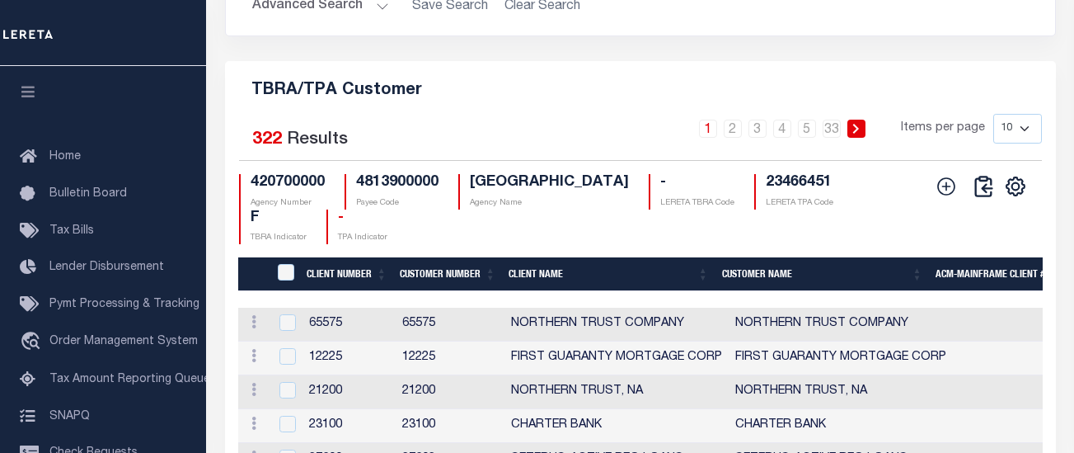
click at [645, 97] on h5 "TBRA/TPA Customer" at bounding box center [640, 87] width 804 height 26
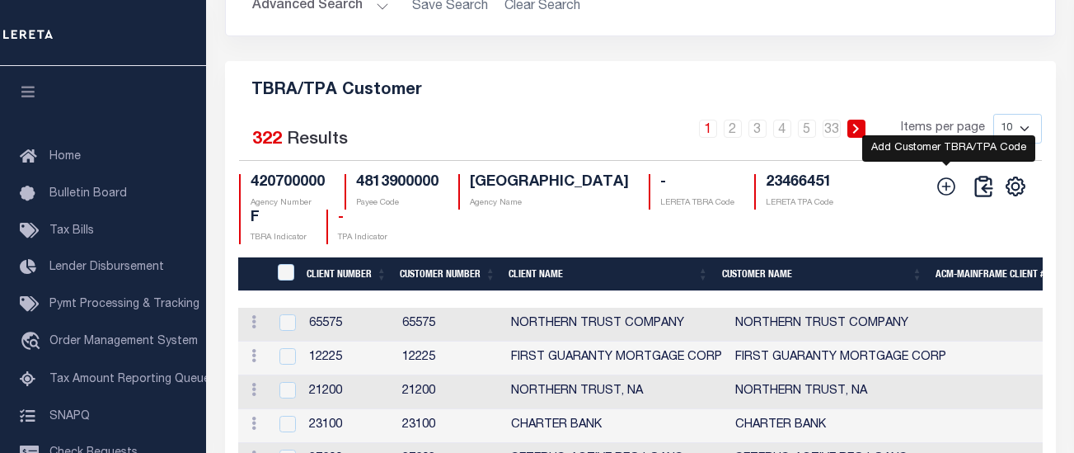
click at [949, 195] on icon at bounding box center [947, 186] width 18 height 18
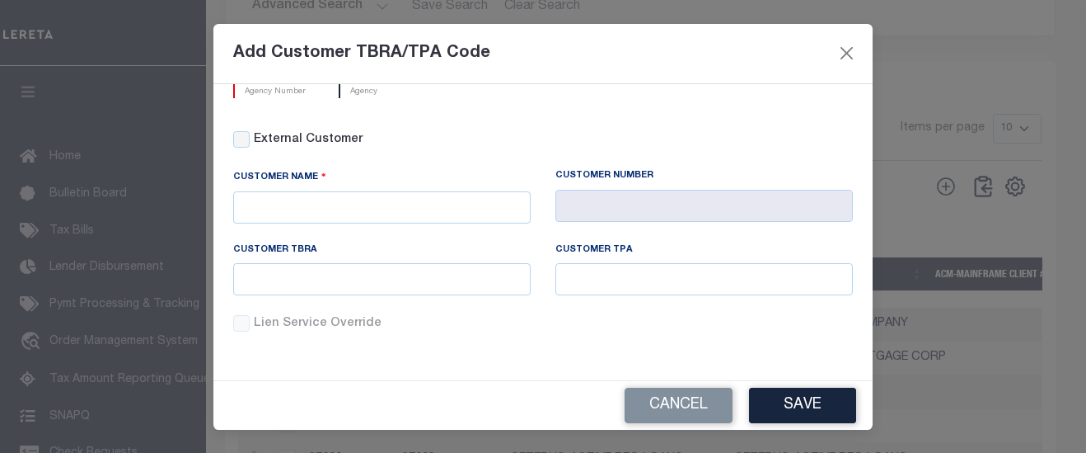
scroll to position [0, 0]
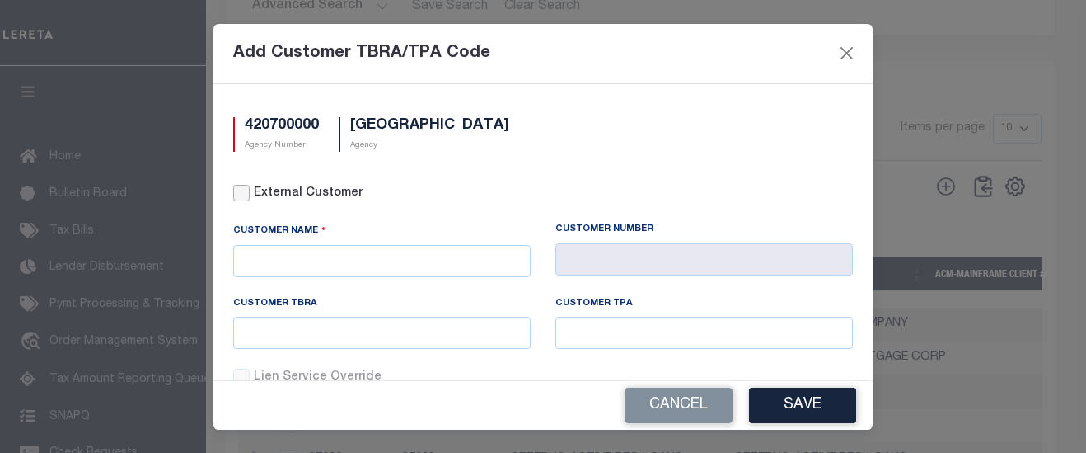
click at [239, 192] on input "External Customer" at bounding box center [241, 193] width 16 height 16
checkbox input "true"
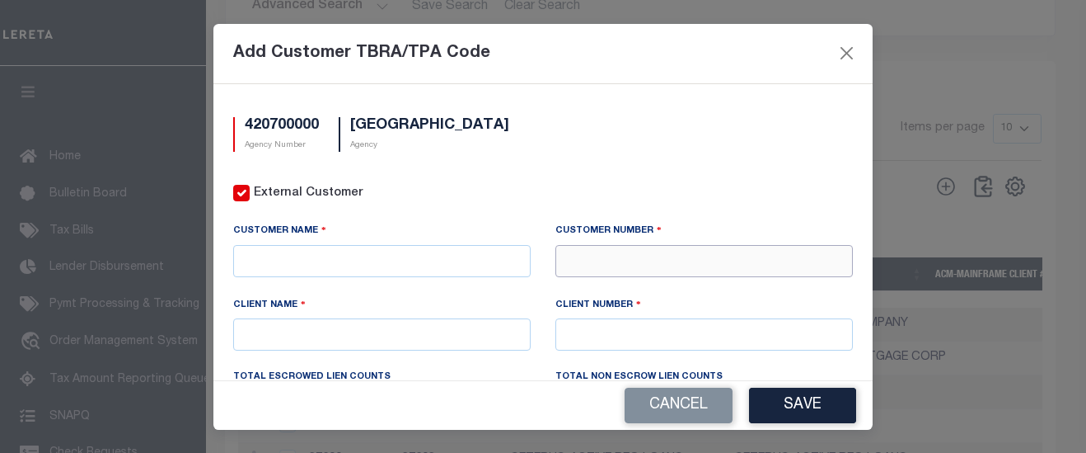
click at [629, 270] on input "text" at bounding box center [705, 261] width 298 height 32
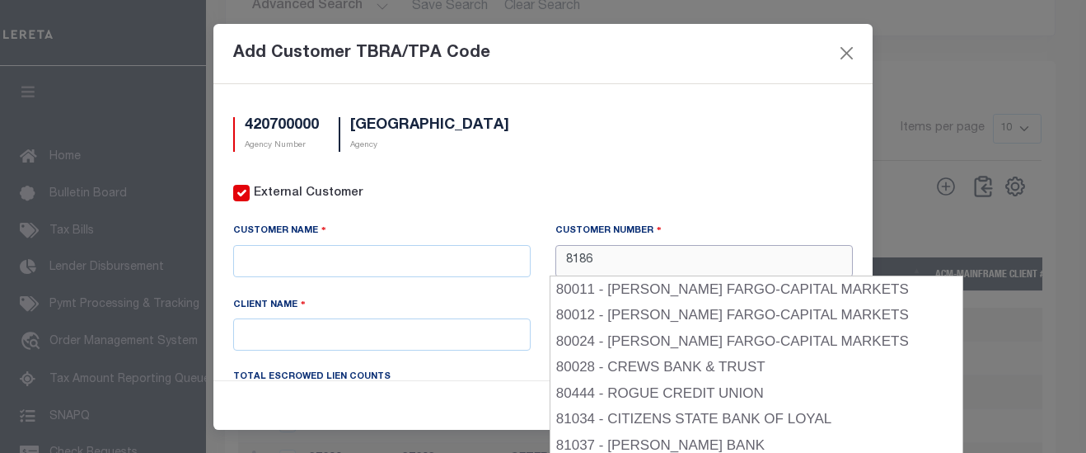
type input "81863"
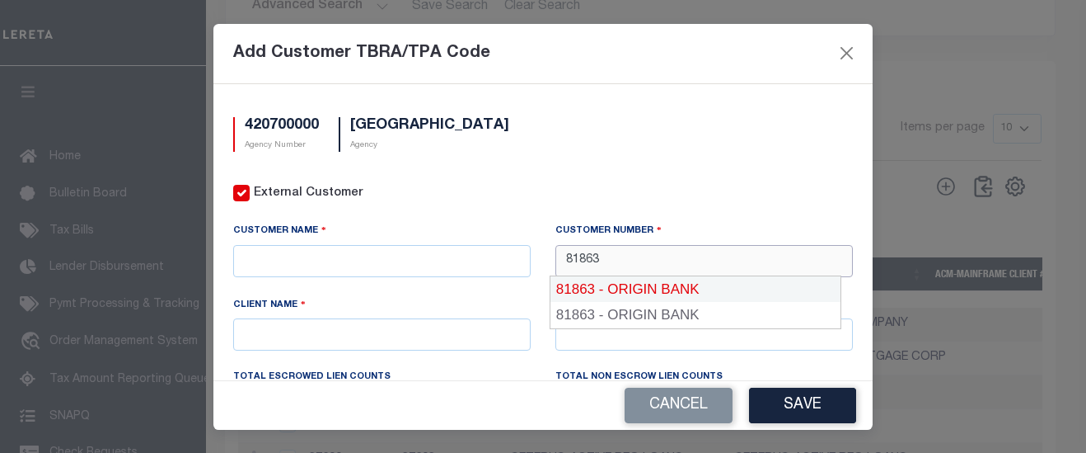
click at [633, 289] on div "81863 - ORIGIN BANK" at bounding box center [696, 289] width 290 height 26
type input "ORIGIN BANK"
type input "ORIGIN BANK - RESIDENTIAL"
type input "81864"
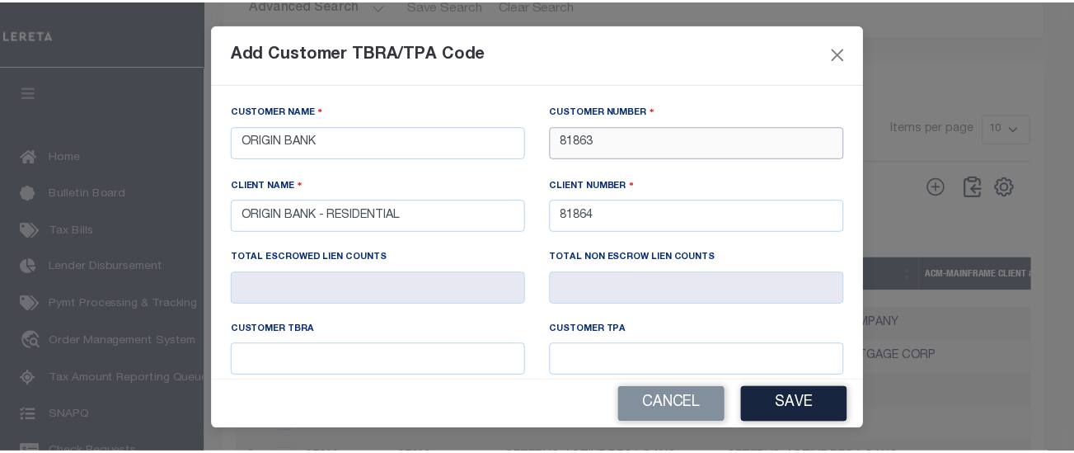
scroll to position [165, 0]
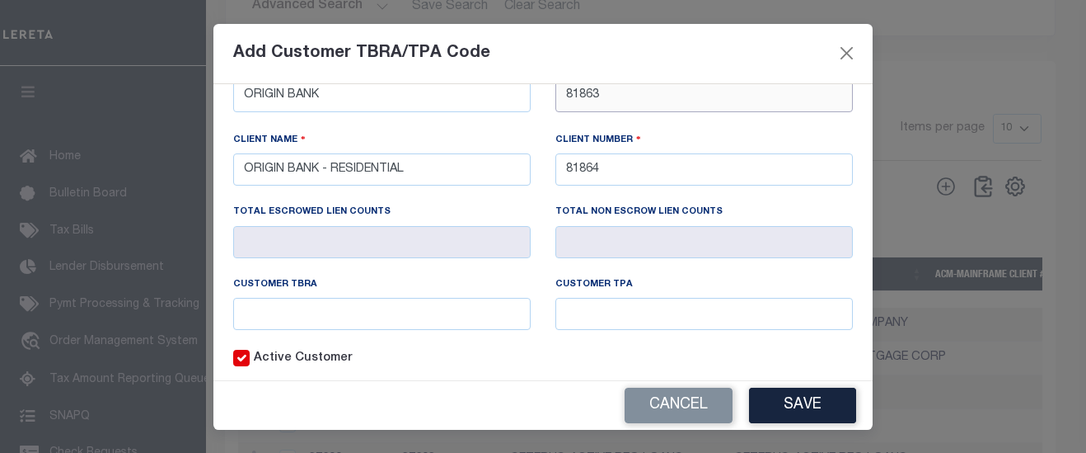
type input "81863"
click at [455, 299] on input "text" at bounding box center [382, 314] width 298 height 32
paste input "36717903"
type input "36717903"
click at [597, 314] on input "text" at bounding box center [705, 314] width 298 height 32
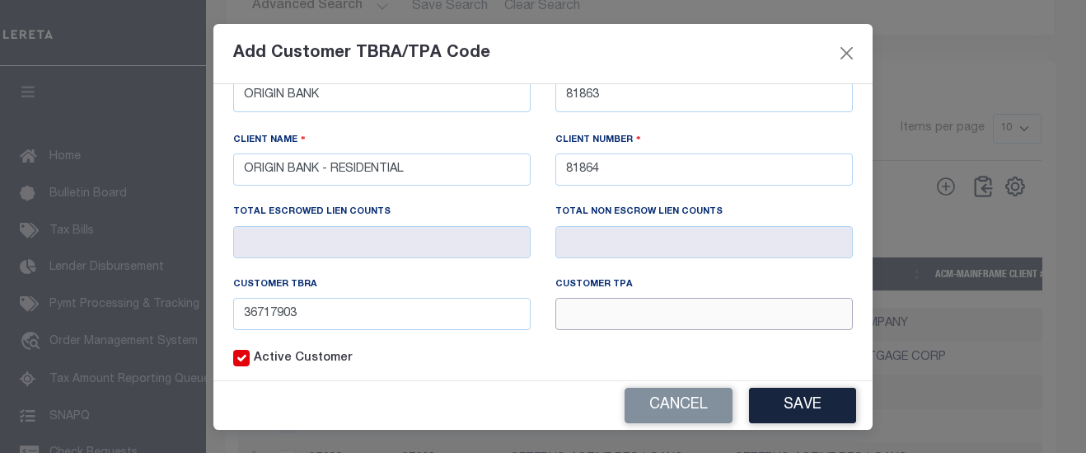
paste input "36717903"
type input "36717903"
click at [776, 401] on button "Save" at bounding box center [802, 404] width 107 height 35
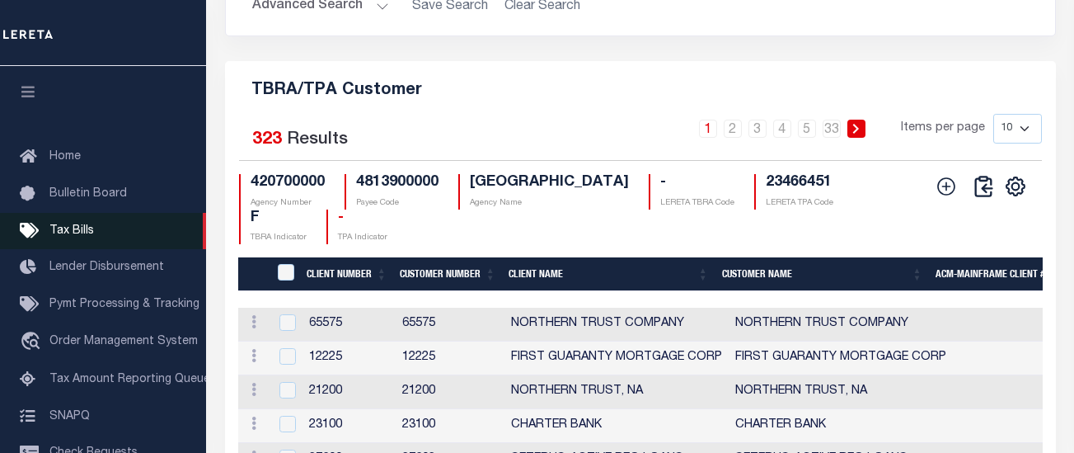
click at [83, 237] on span "Tax Bills" at bounding box center [71, 231] width 45 height 12
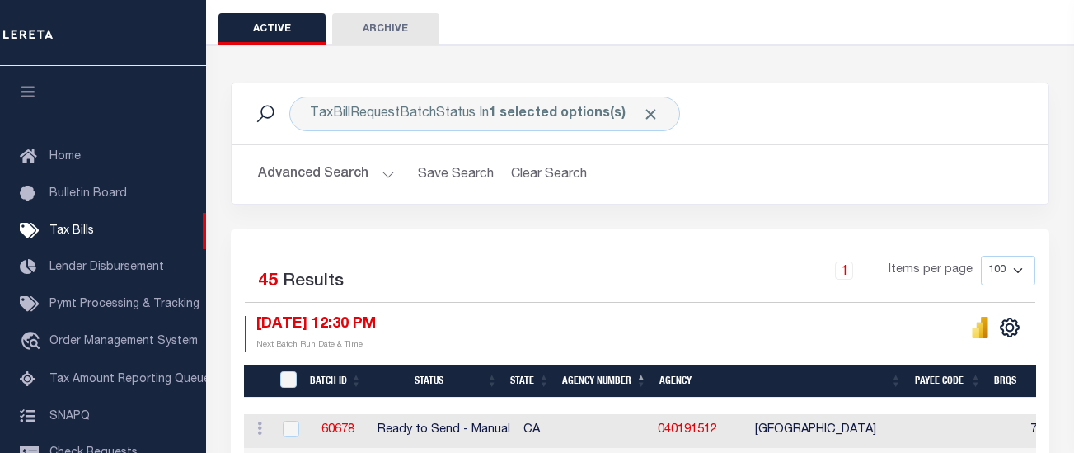
scroll to position [247, 0]
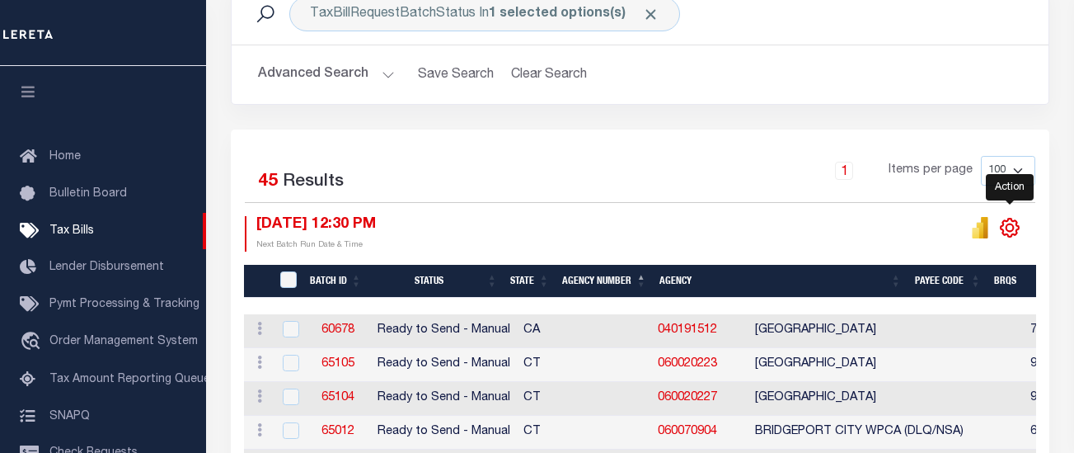
click at [1007, 228] on icon "" at bounding box center [1009, 227] width 21 height 21
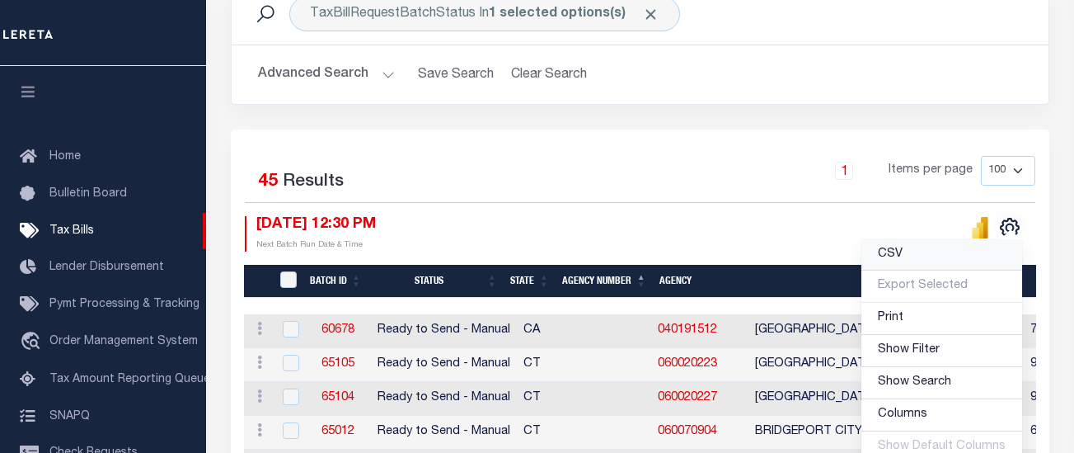
click at [940, 254] on link "CSV" at bounding box center [941, 255] width 161 height 32
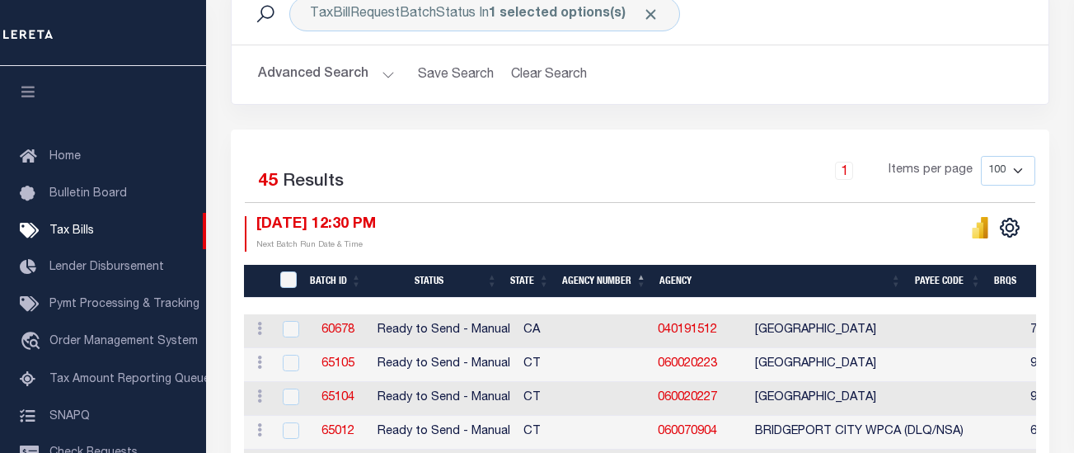
drag, startPoint x: 461, startPoint y: 163, endPoint x: 470, endPoint y: 162, distance: 9.1
click at [462, 163] on div "1 Items per page 100 200 500 1000" at bounding box center [741, 177] width 587 height 43
click at [636, 182] on div "1 Items per page 100 200 500 1000" at bounding box center [741, 177] width 587 height 43
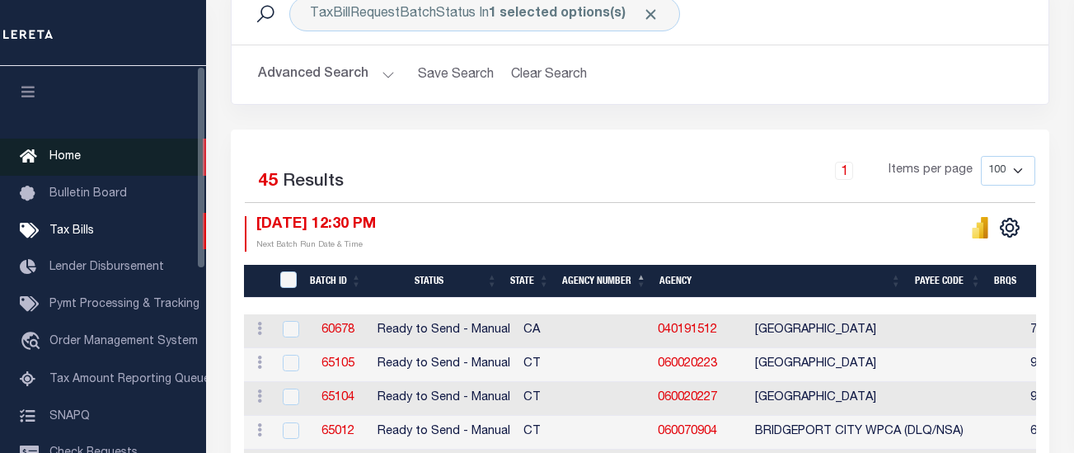
click at [68, 159] on span "Home" at bounding box center [64, 157] width 31 height 12
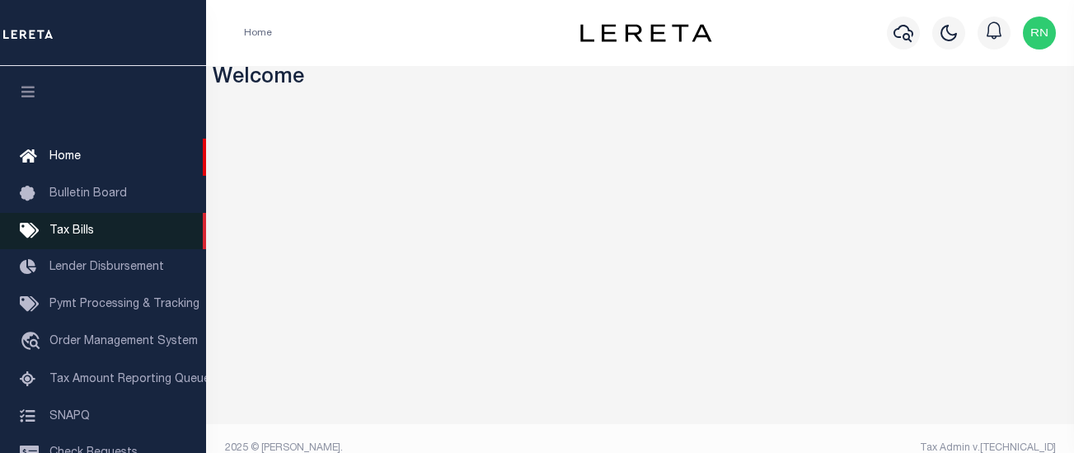
click at [73, 227] on span "Tax Bills" at bounding box center [71, 231] width 45 height 12
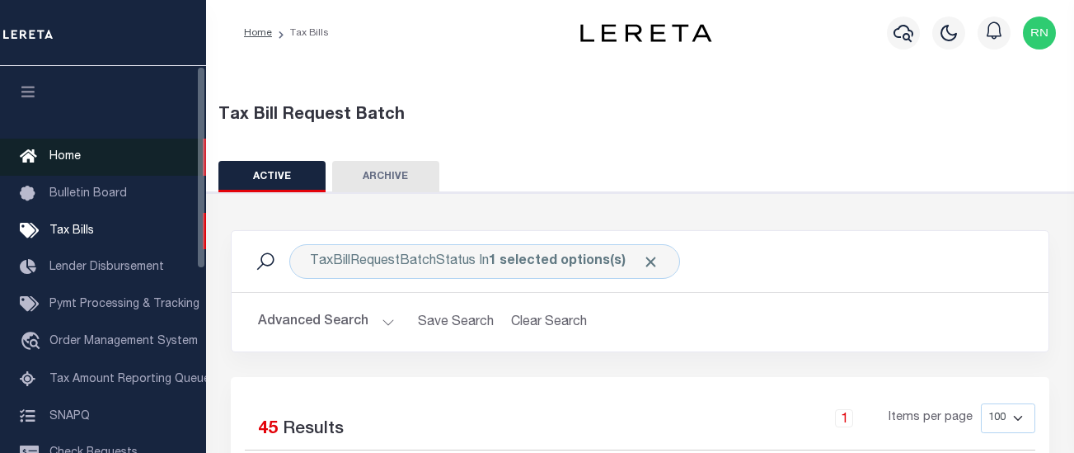
click at [64, 149] on link "Home" at bounding box center [103, 156] width 206 height 37
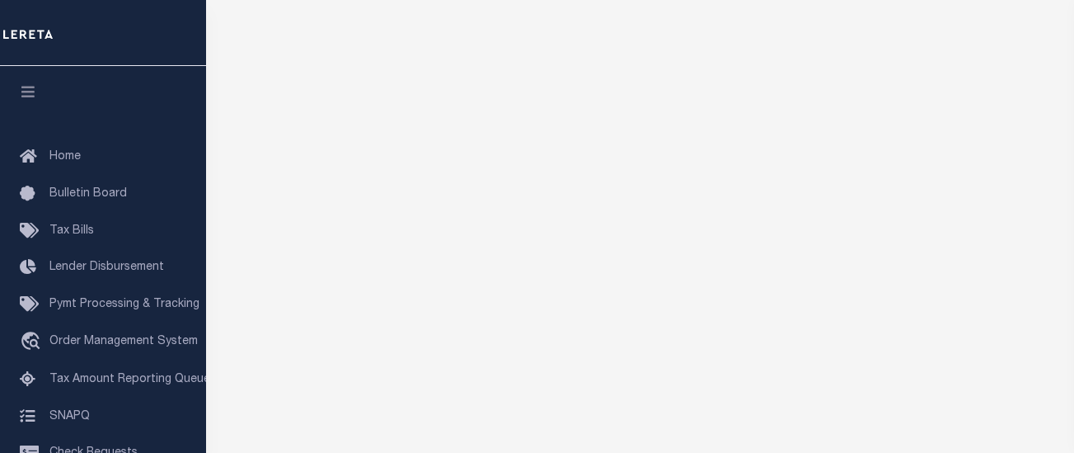
scroll to position [312, 0]
